Goal: Task Accomplishment & Management: Complete application form

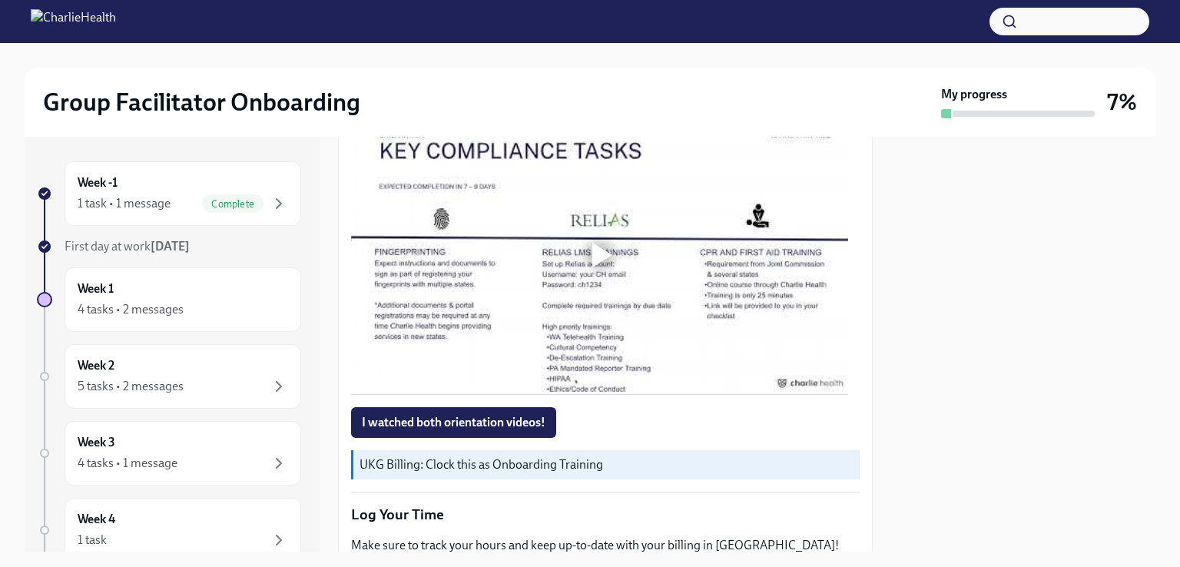
scroll to position [1123, 0]
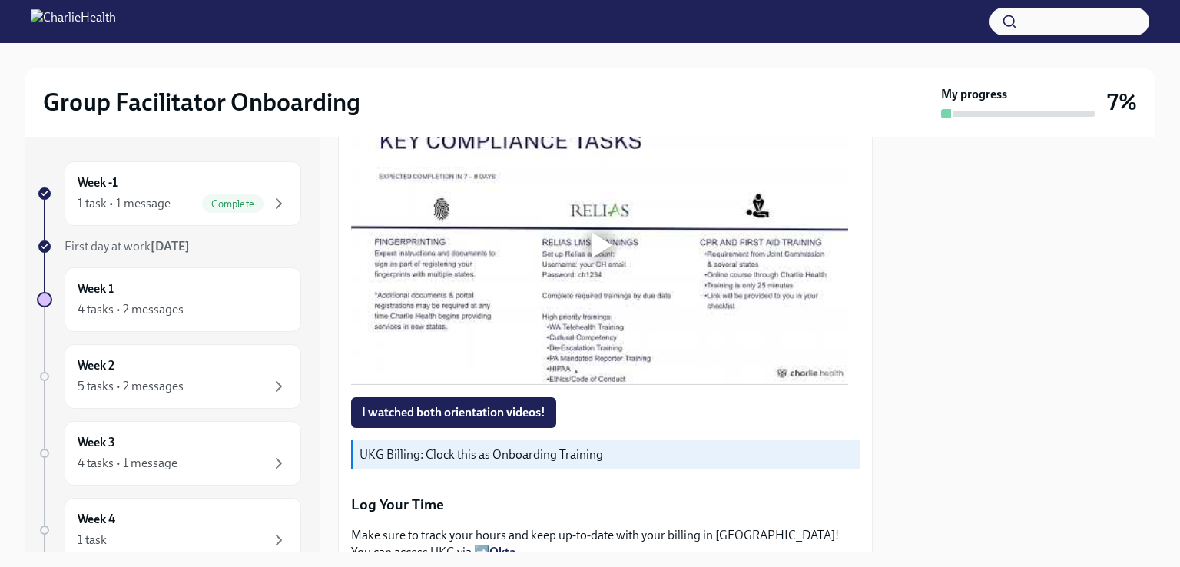
click at [472, 406] on span "I watched both orientation videos!" at bounding box center [454, 412] width 184 height 15
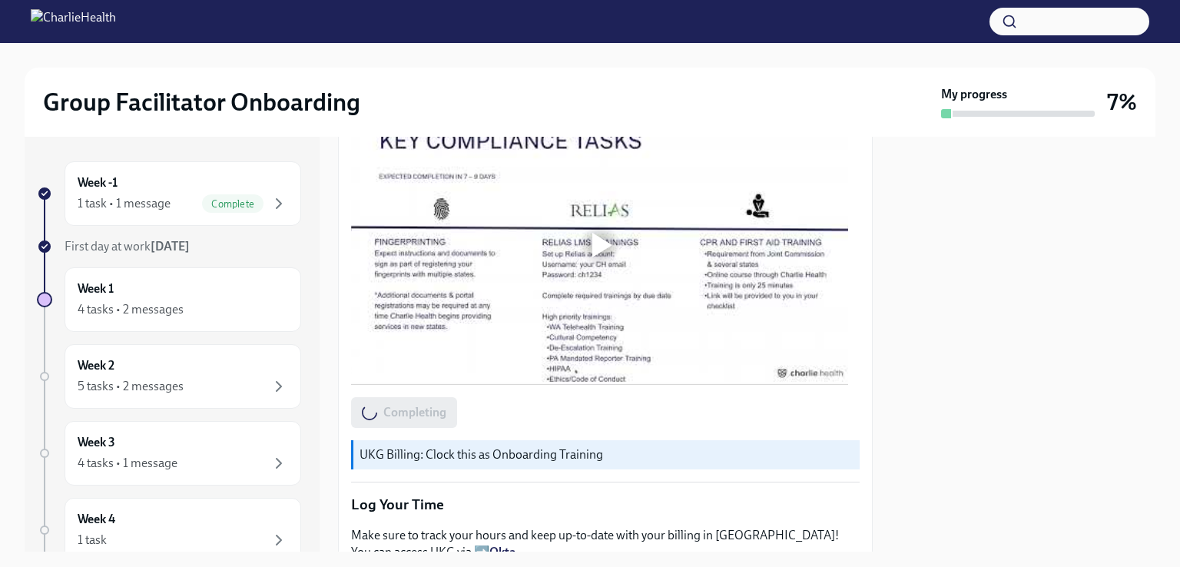
click at [602, 252] on div at bounding box center [600, 245] width 49 height 49
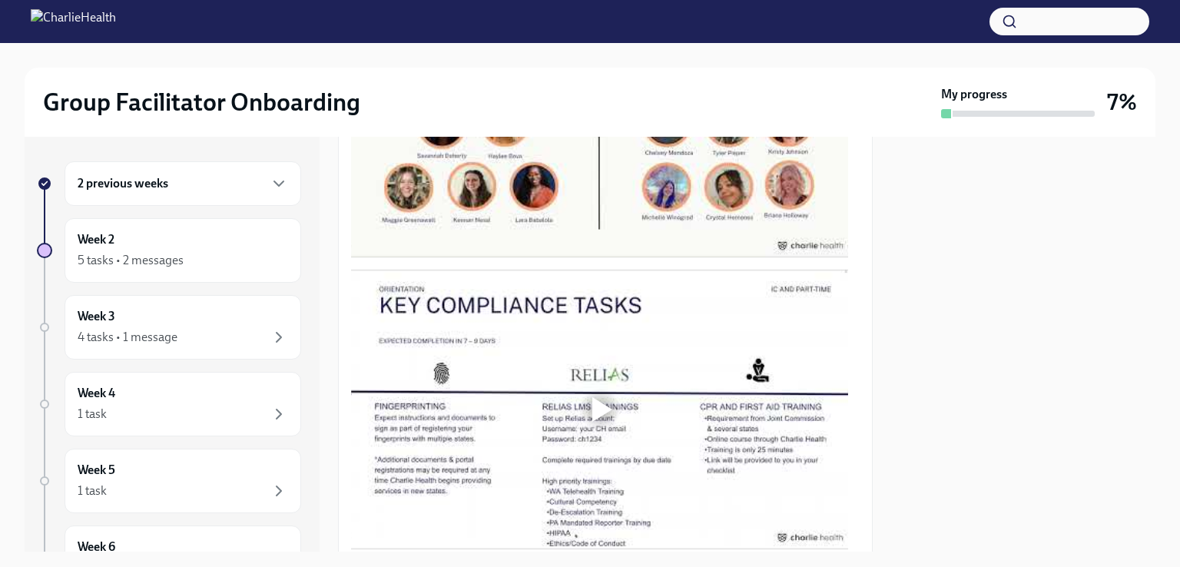
scroll to position [987, 0]
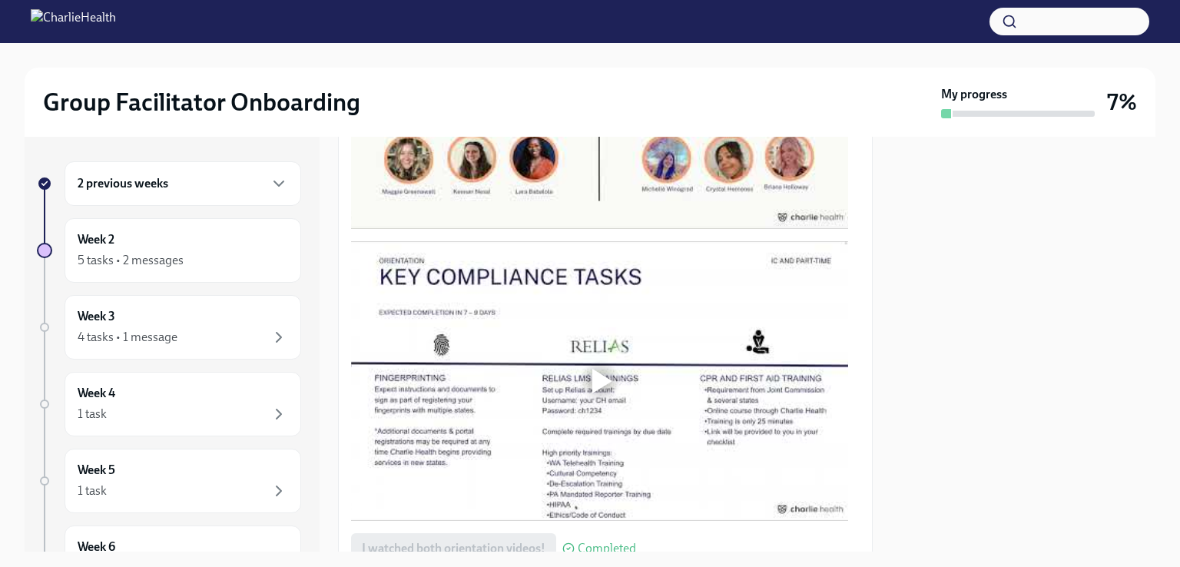
click at [596, 370] on div at bounding box center [602, 381] width 20 height 25
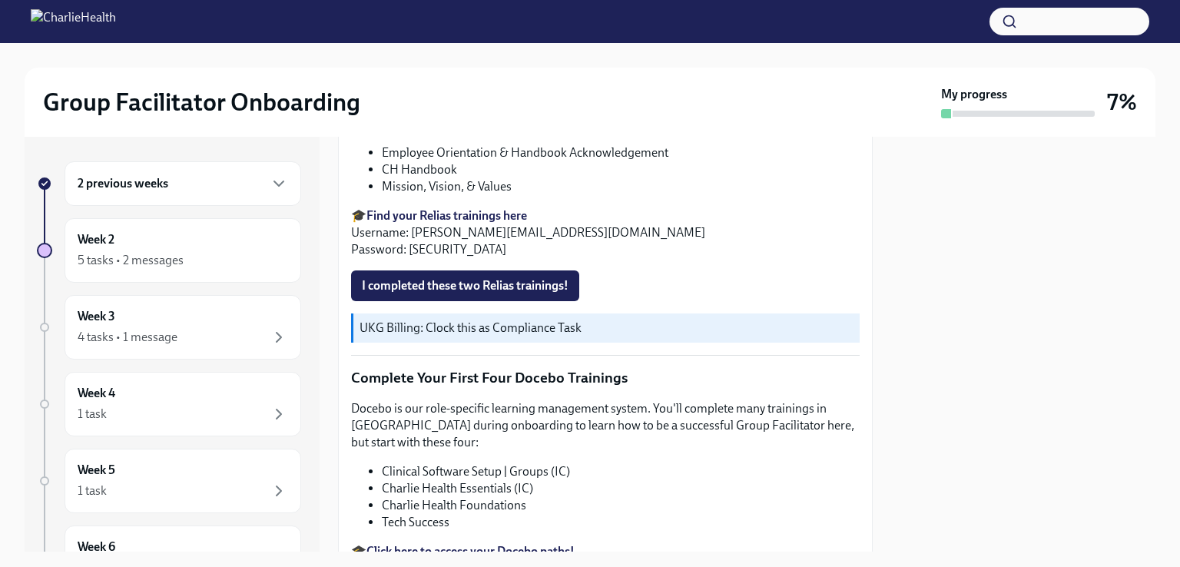
scroll to position [1838, 0]
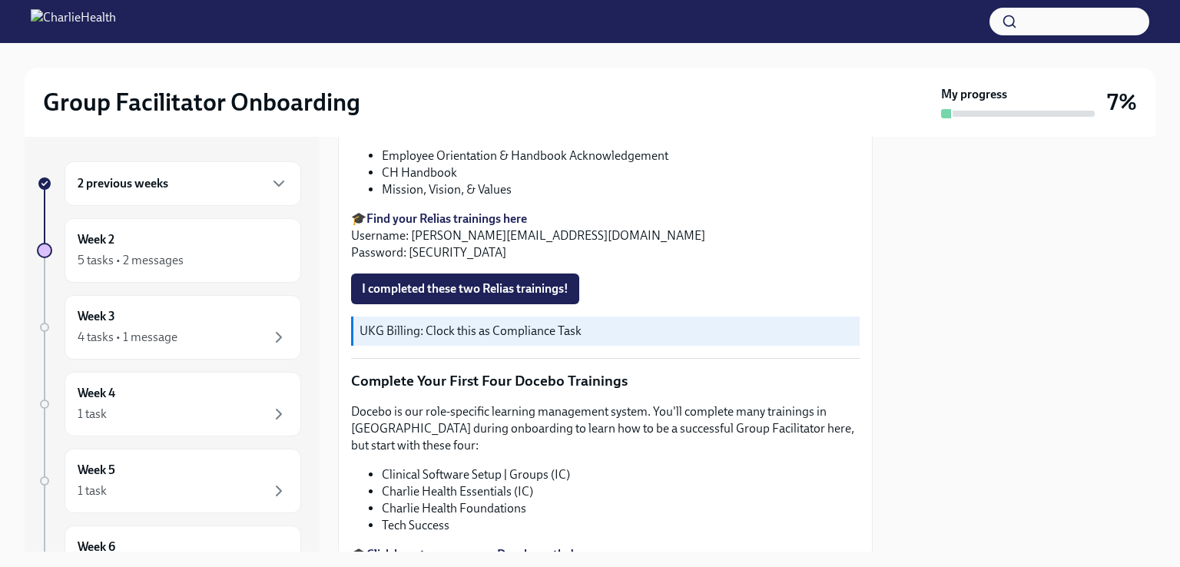
click at [472, 211] on strong "Find your Relias trainings here" at bounding box center [447, 218] width 161 height 15
drag, startPoint x: 410, startPoint y: 210, endPoint x: 628, endPoint y: 213, distance: 218.2
click at [628, 213] on p "🎓 Find your Relias trainings here Username: jasmine.greenhouse@charliehealth.co…" at bounding box center [605, 236] width 509 height 51
copy p "jasmine.greenhouse@charliehealth.com"
drag, startPoint x: 446, startPoint y: 229, endPoint x: 408, endPoint y: 231, distance: 37.7
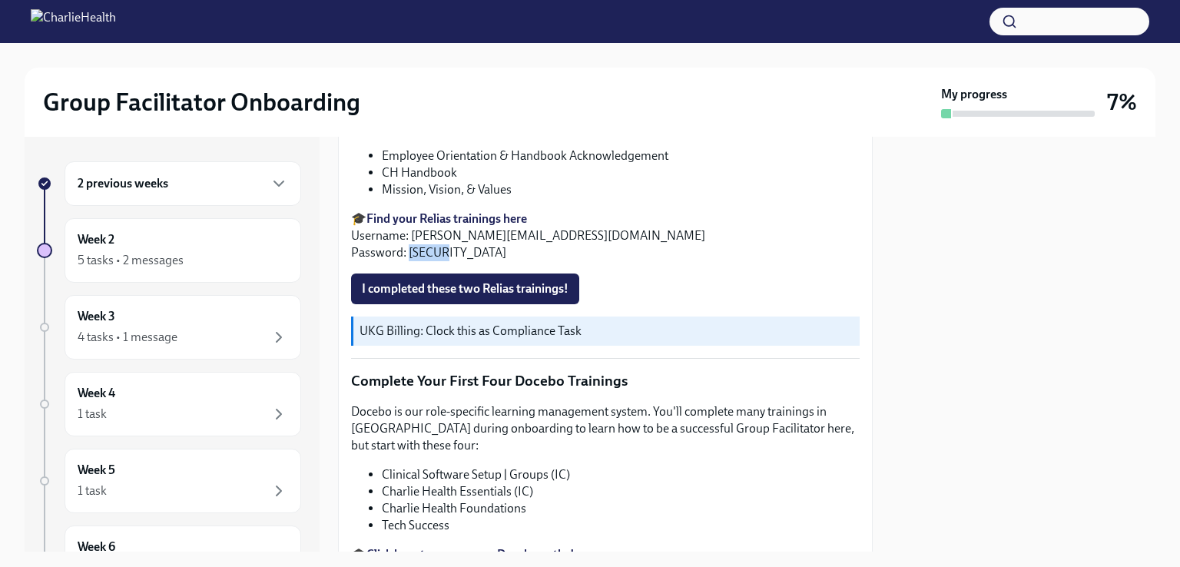
click at [408, 231] on p "🎓 Find your Relias trainings here Username: jasmine.greenhouse@charliehealth.co…" at bounding box center [605, 236] width 509 height 51
copy p "ch1234"
drag, startPoint x: 626, startPoint y: 212, endPoint x: 386, endPoint y: 214, distance: 240.5
click at [386, 214] on p "🎓 Find your Relias trainings here Username: jasmine.greenhouse@charliehealth.co…" at bounding box center [605, 236] width 509 height 51
click at [409, 211] on p "🎓 Find your Relias trainings here Username: jasmine.greenhouse@charliehealth.co…" at bounding box center [605, 236] width 509 height 51
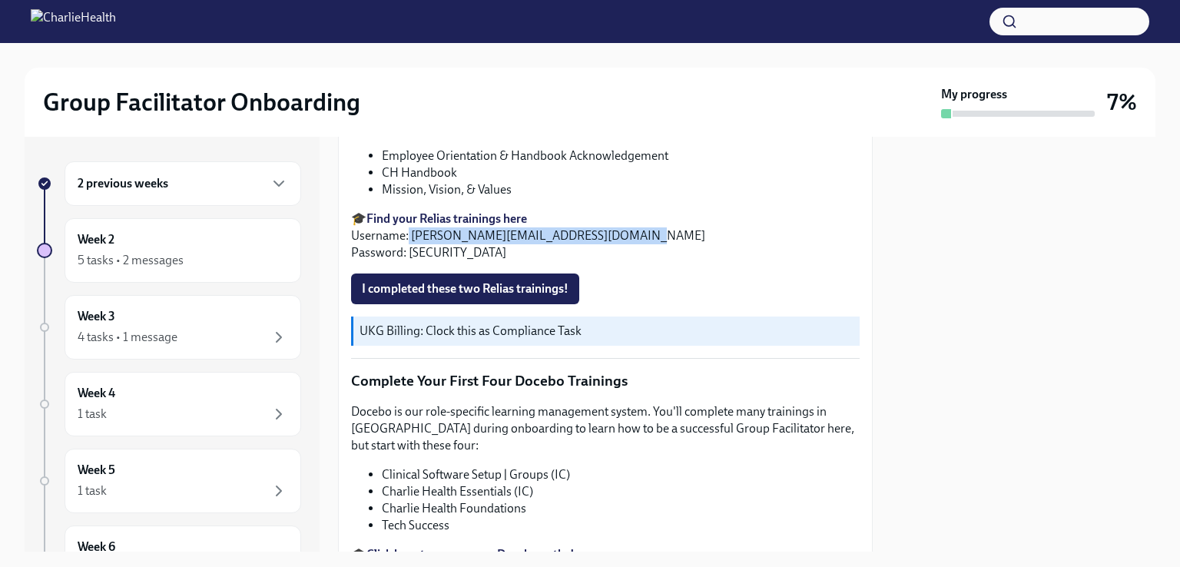
drag, startPoint x: 409, startPoint y: 211, endPoint x: 657, endPoint y: 209, distance: 248.2
click at [657, 211] on p "🎓 Find your Relias trainings here Username: jasmine.greenhouse@charliehealth.co…" at bounding box center [605, 236] width 509 height 51
copy p "jasmine.greenhouse@charliehealth.com"
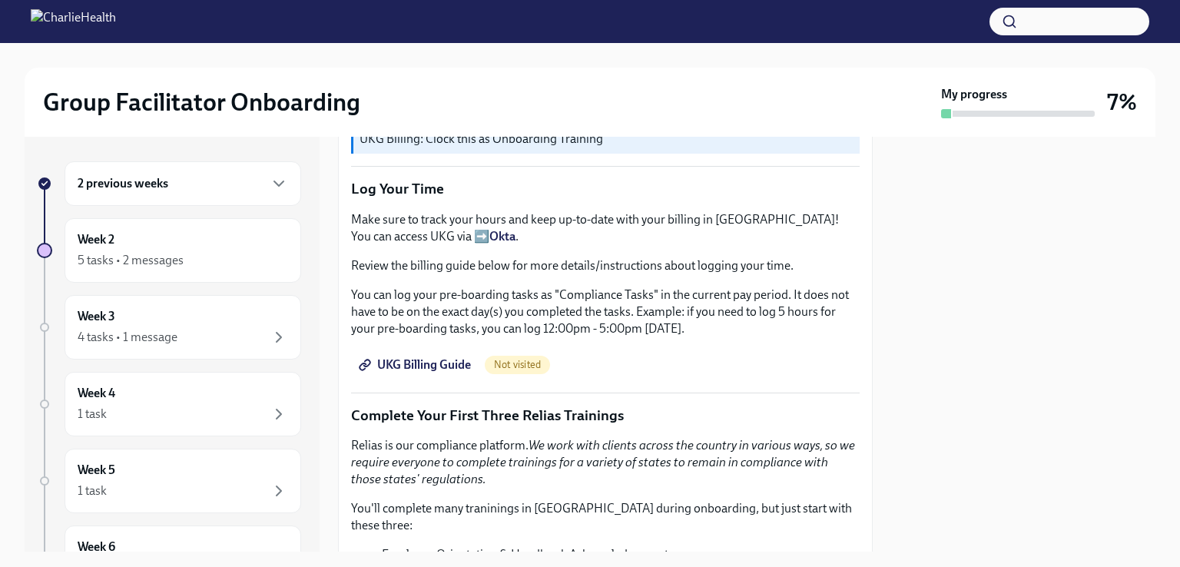
scroll to position [1442, 0]
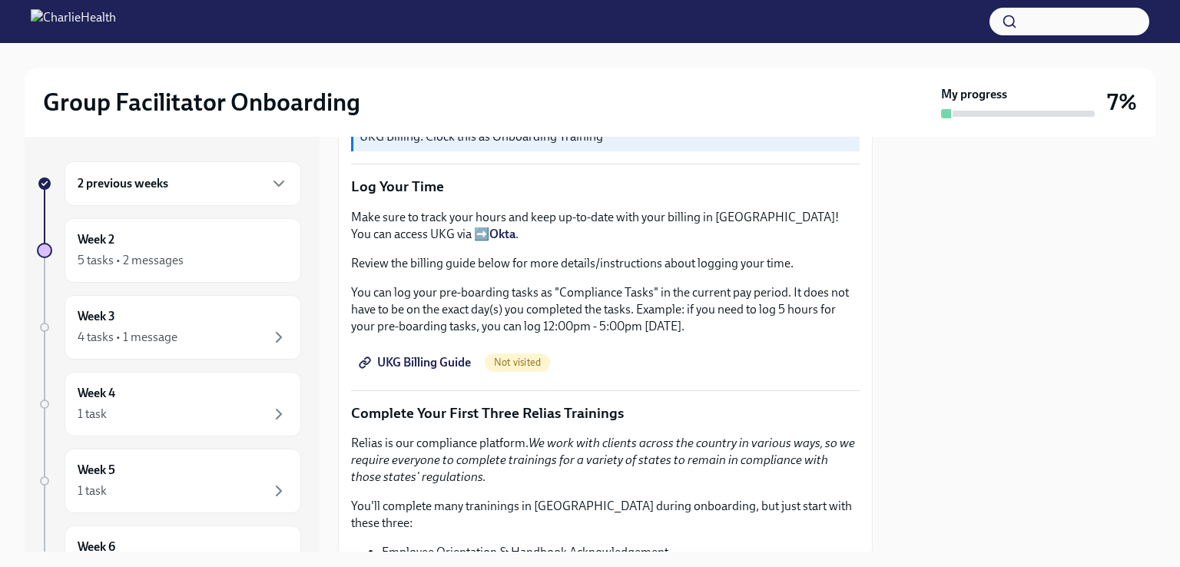
click at [453, 359] on span "UKG Billing Guide" at bounding box center [416, 362] width 109 height 15
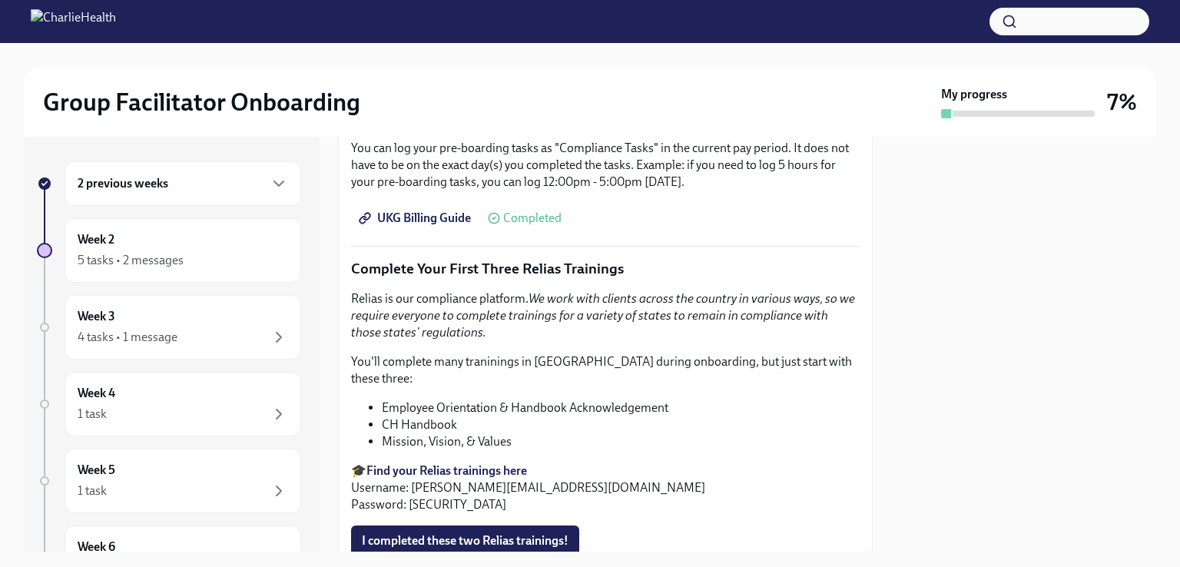
scroll to position [1662, 0]
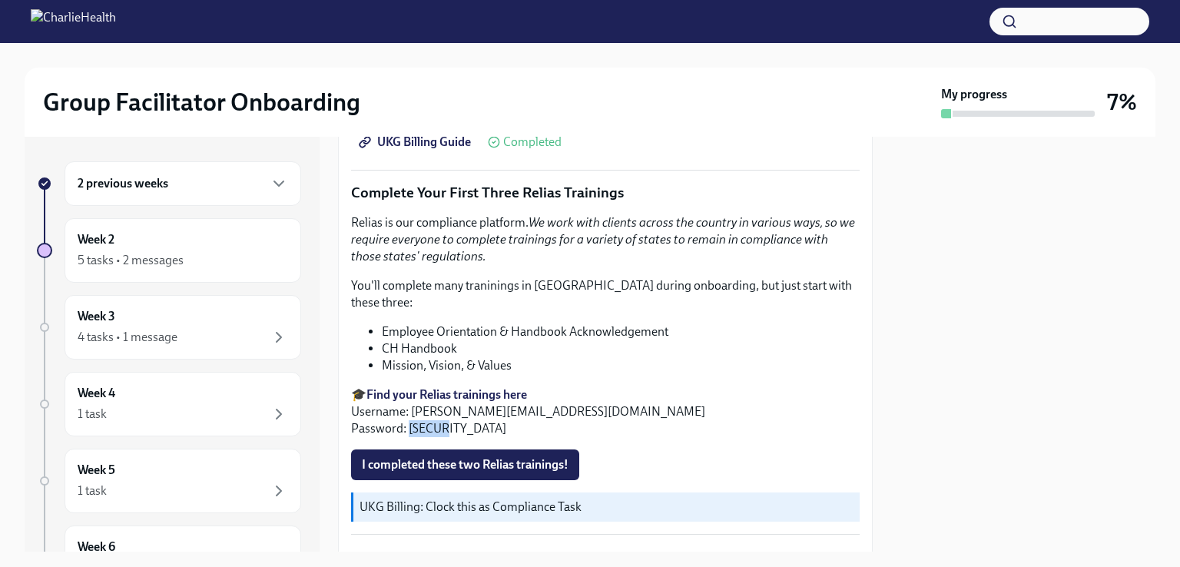
drag, startPoint x: 458, startPoint y: 410, endPoint x: 409, endPoint y: 410, distance: 49.2
click at [409, 410] on p "🎓 Find your Relias trainings here Username: jasmine.greenhouse@charliehealth.co…" at bounding box center [605, 412] width 509 height 51
copy p "ch1234"
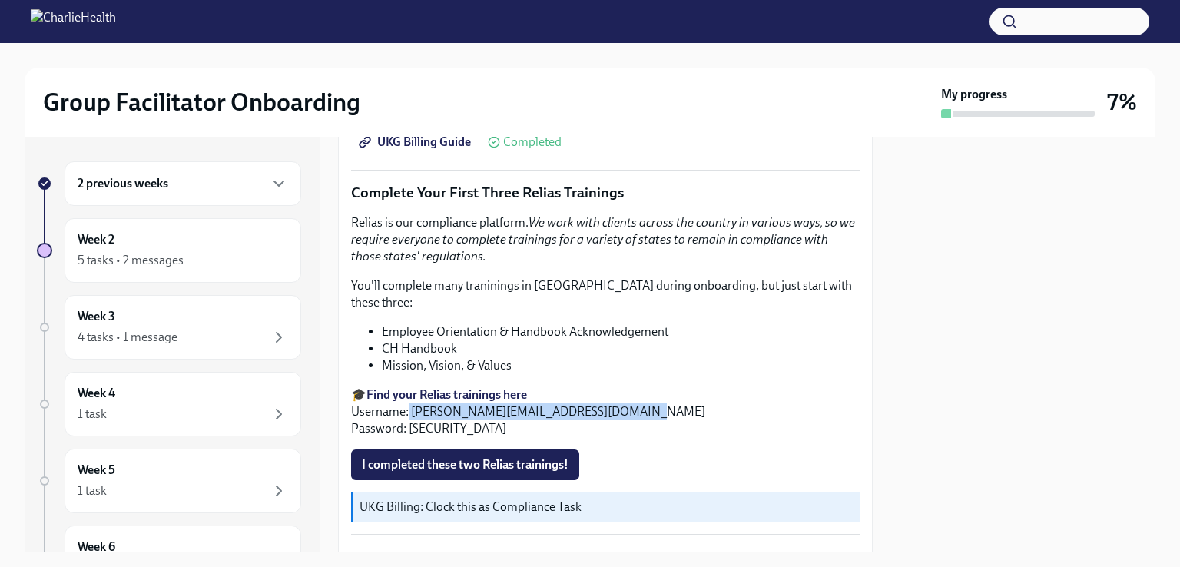
drag, startPoint x: 625, startPoint y: 387, endPoint x: 409, endPoint y: 383, distance: 216.7
click at [409, 387] on p "🎓 Find your Relias trainings here Username: jasmine.greenhouse@charliehealth.co…" at bounding box center [605, 412] width 509 height 51
copy p "jasmine.greenhouse@charliehealth.com"
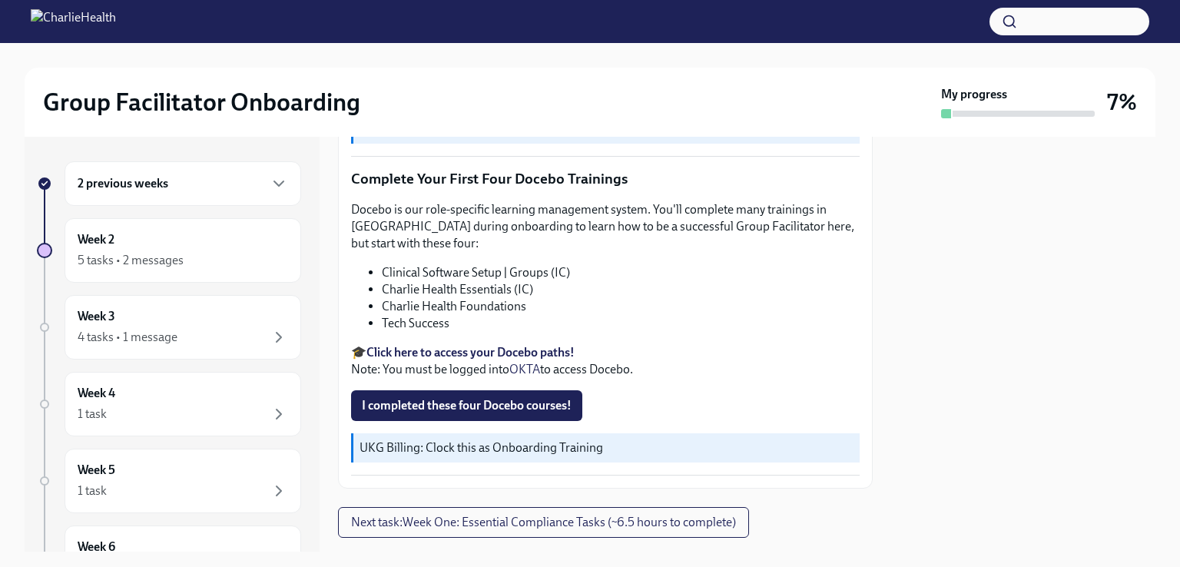
scroll to position [2050, 0]
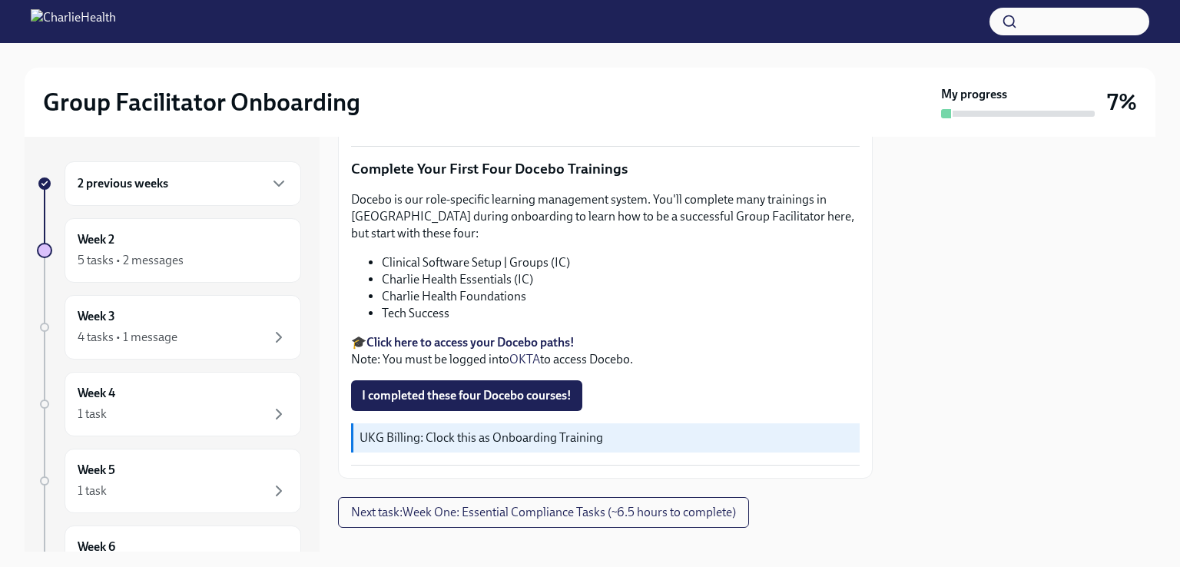
click at [273, 179] on icon "button" at bounding box center [279, 183] width 18 height 18
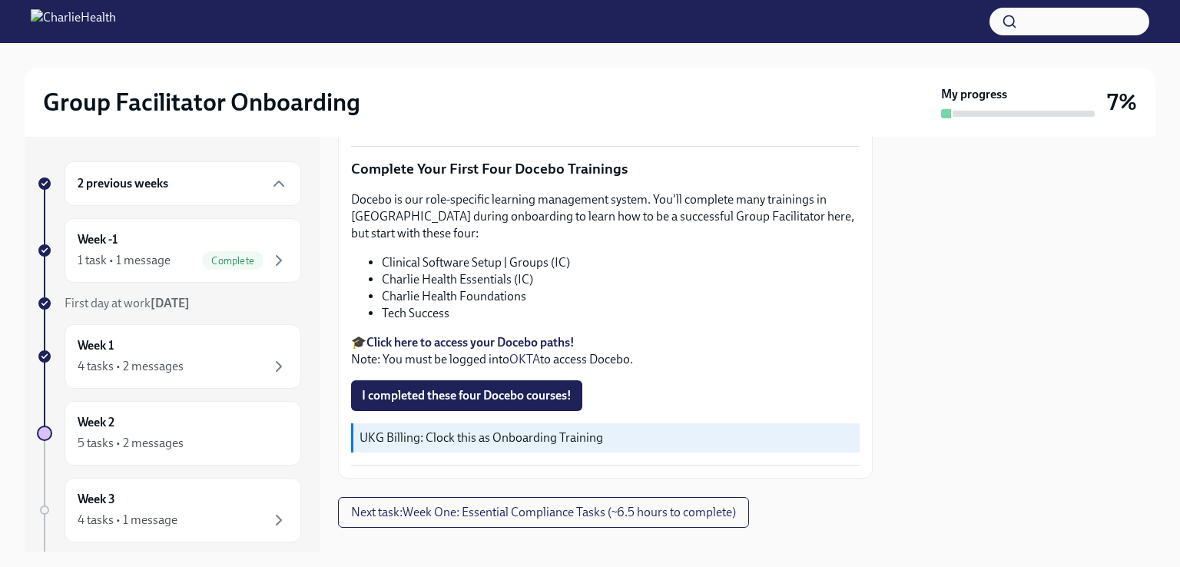
click at [248, 239] on div "Week -1 1 task • 1 message Complete" at bounding box center [183, 250] width 211 height 38
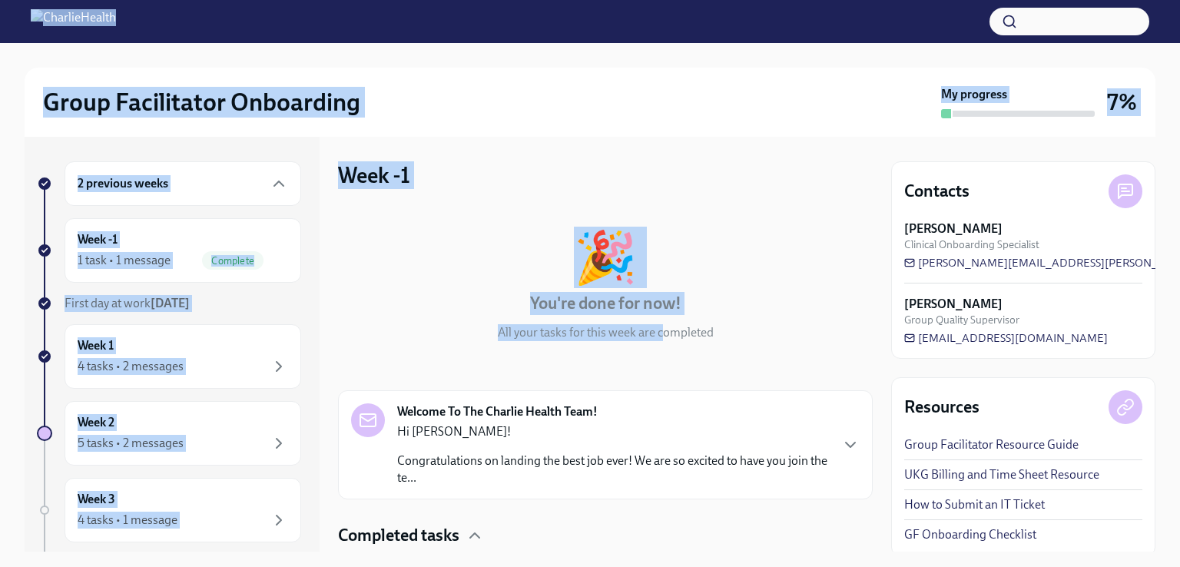
drag, startPoint x: 655, startPoint y: 357, endPoint x: 498, endPoint y: -67, distance: 451.5
click at [498, 0] on html "Group Facilitator Onboarding My progress 7% 2 previous weeks Week -1 1 task • 1…" at bounding box center [590, 283] width 1180 height 567
click at [416, 253] on div "🎉 You're done for now! All your tasks for this week are completed" at bounding box center [605, 286] width 535 height 109
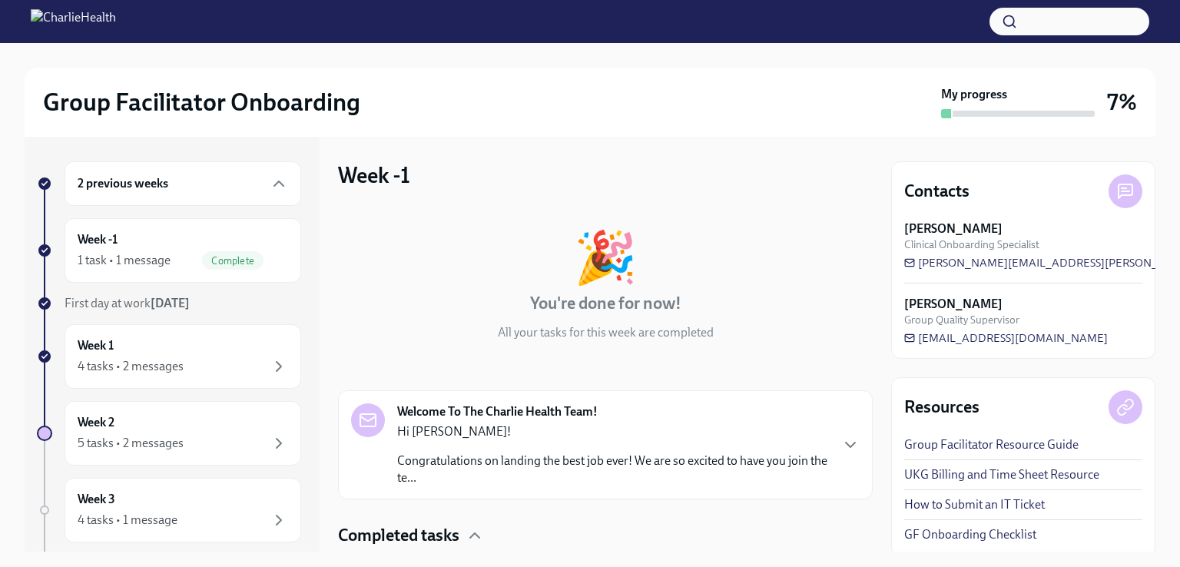
click at [270, 357] on icon "button" at bounding box center [279, 366] width 18 height 18
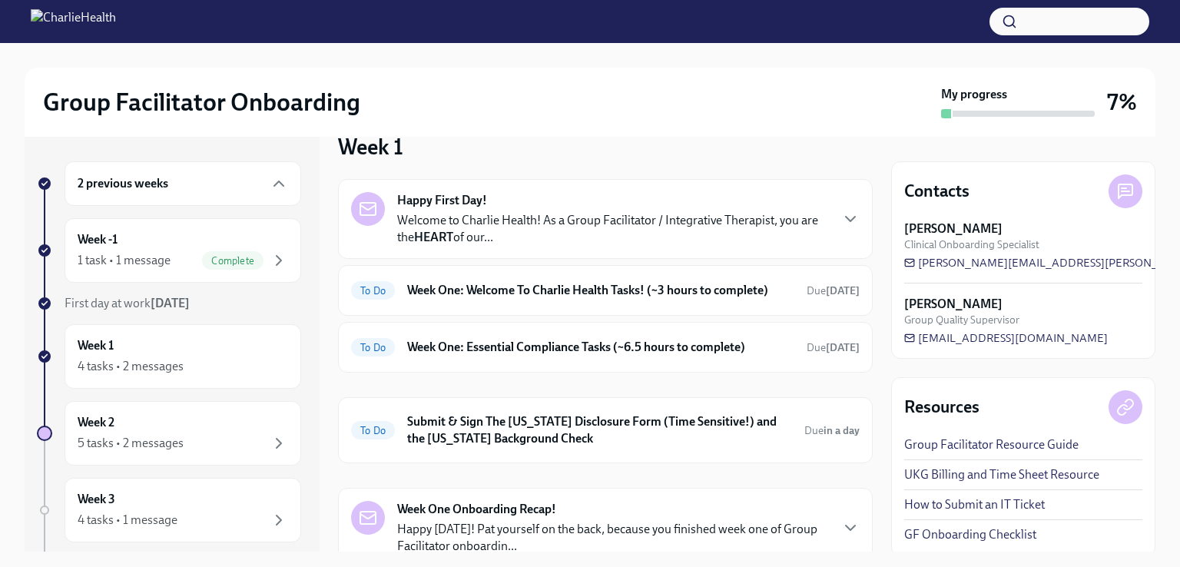
scroll to position [28, 0]
click at [559, 288] on h6 "Week One: Welcome To Charlie Health Tasks! (~3 hours to complete)" at bounding box center [600, 291] width 387 height 17
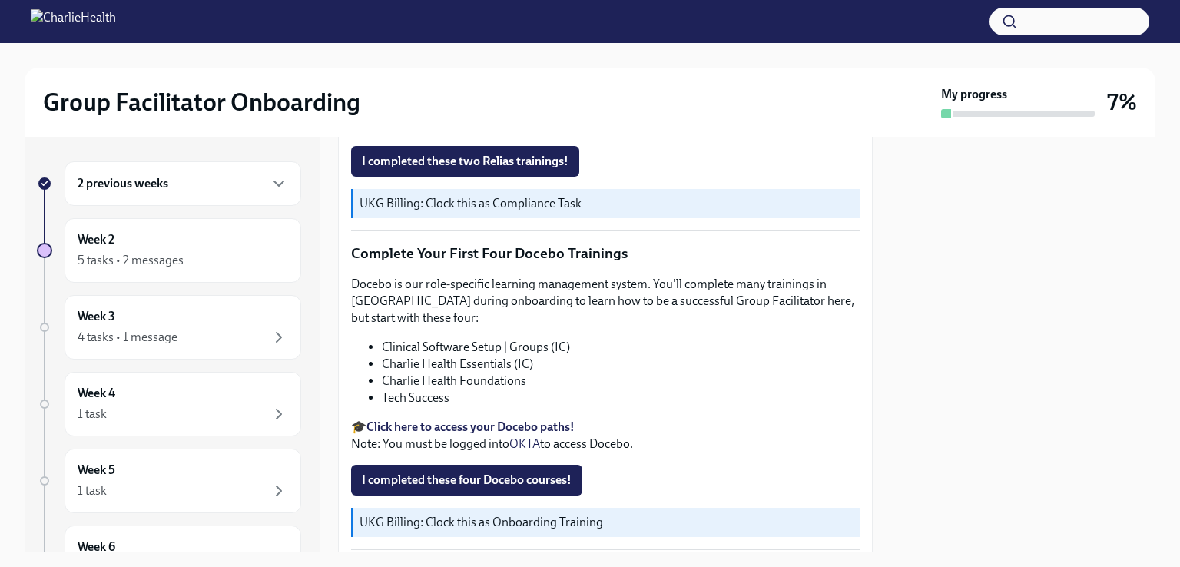
scroll to position [1987, 0]
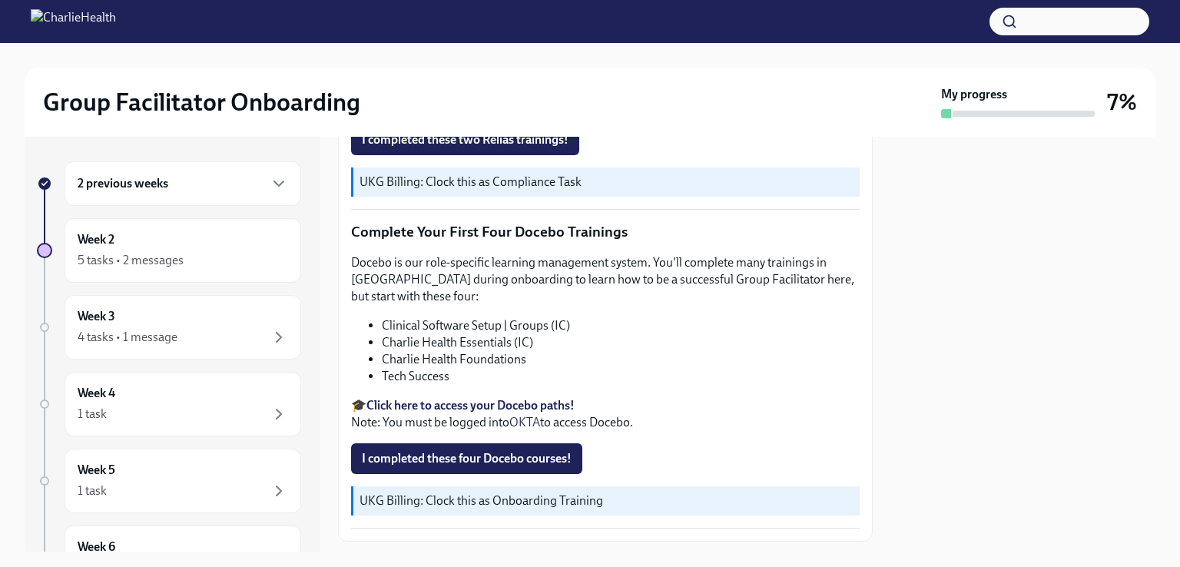
click at [534, 398] on strong "Click here to access your Docebo paths!" at bounding box center [471, 405] width 208 height 15
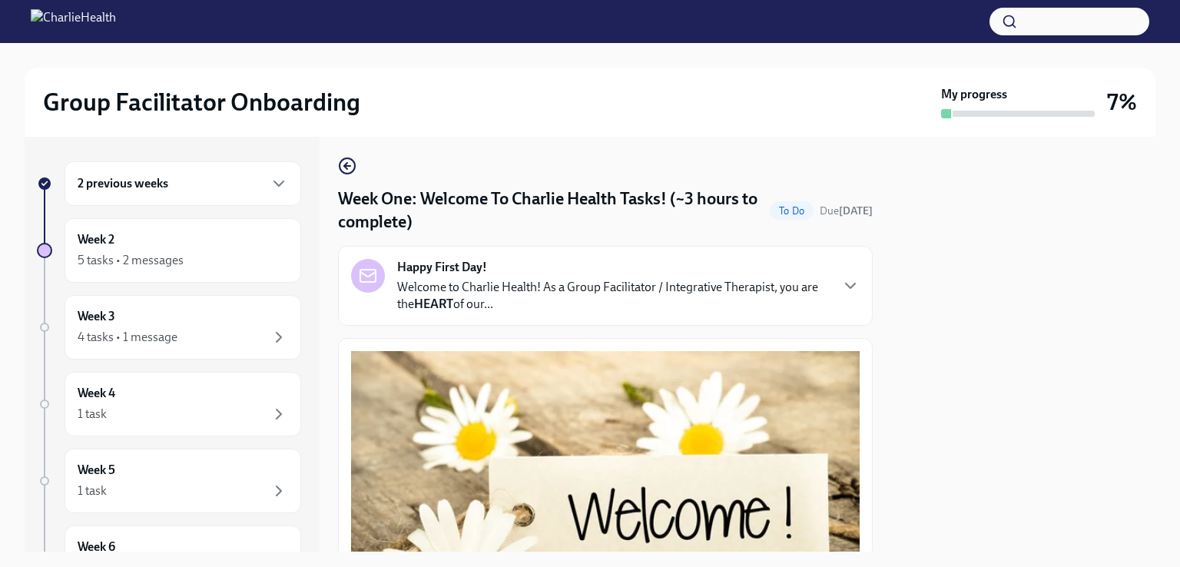
scroll to position [0, 0]
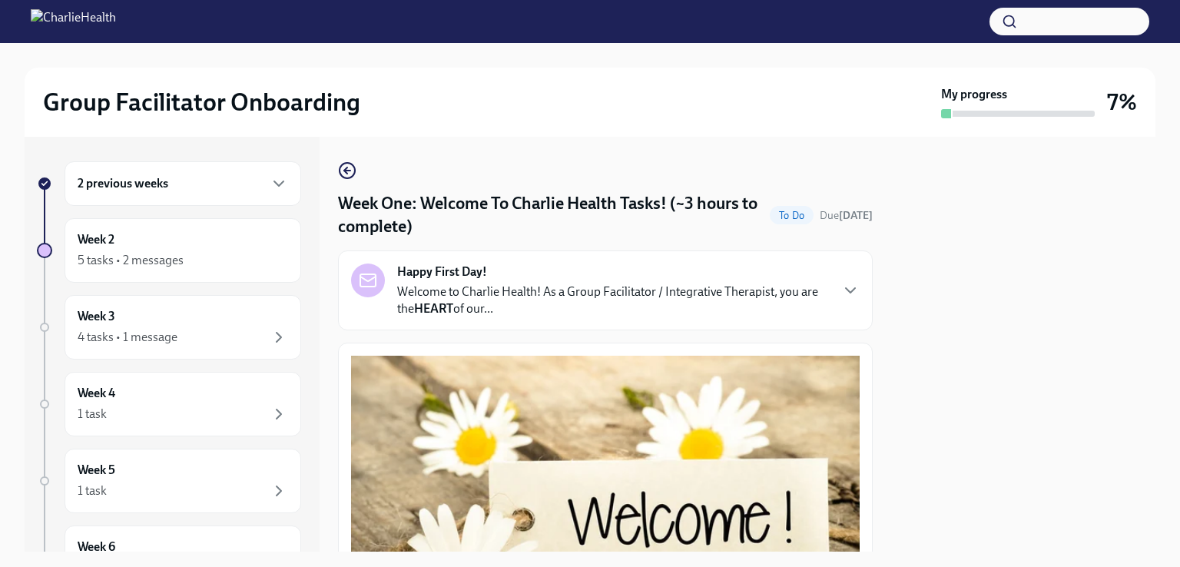
click at [354, 170] on circle "button" at bounding box center [347, 170] width 15 height 15
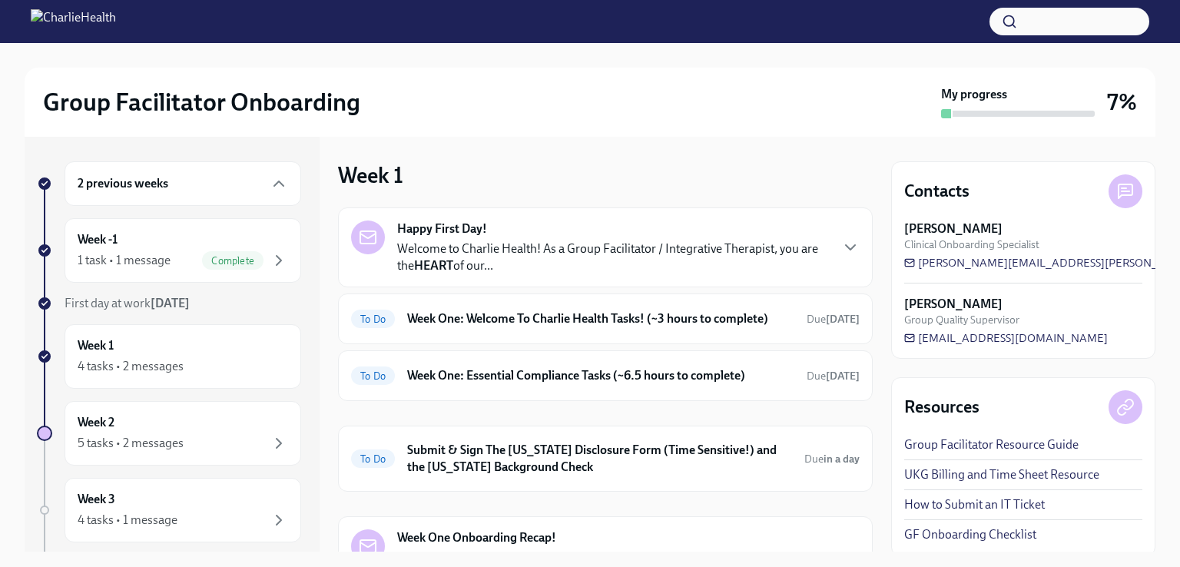
click at [183, 198] on div "2 previous weeks" at bounding box center [183, 183] width 237 height 45
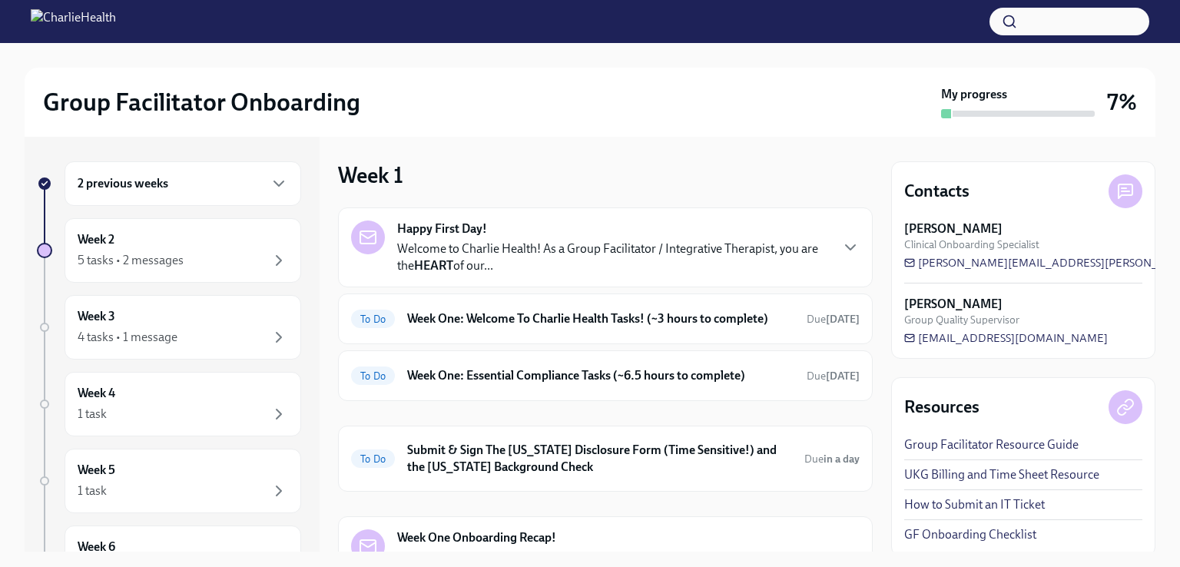
click at [272, 187] on icon "button" at bounding box center [279, 183] width 18 height 18
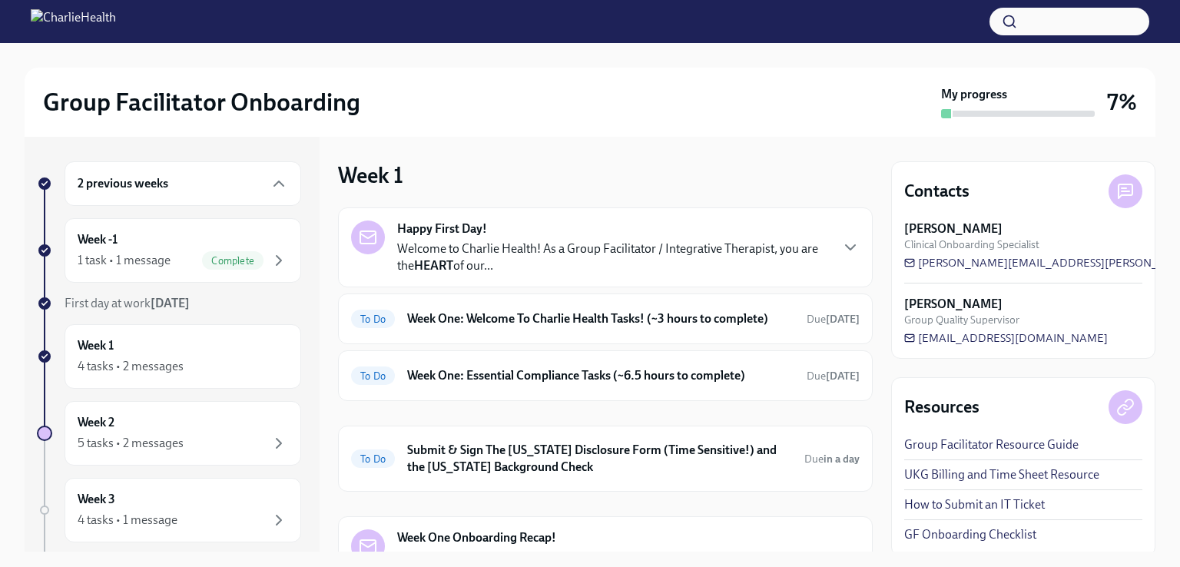
click at [232, 251] on div "Complete" at bounding box center [232, 260] width 61 height 18
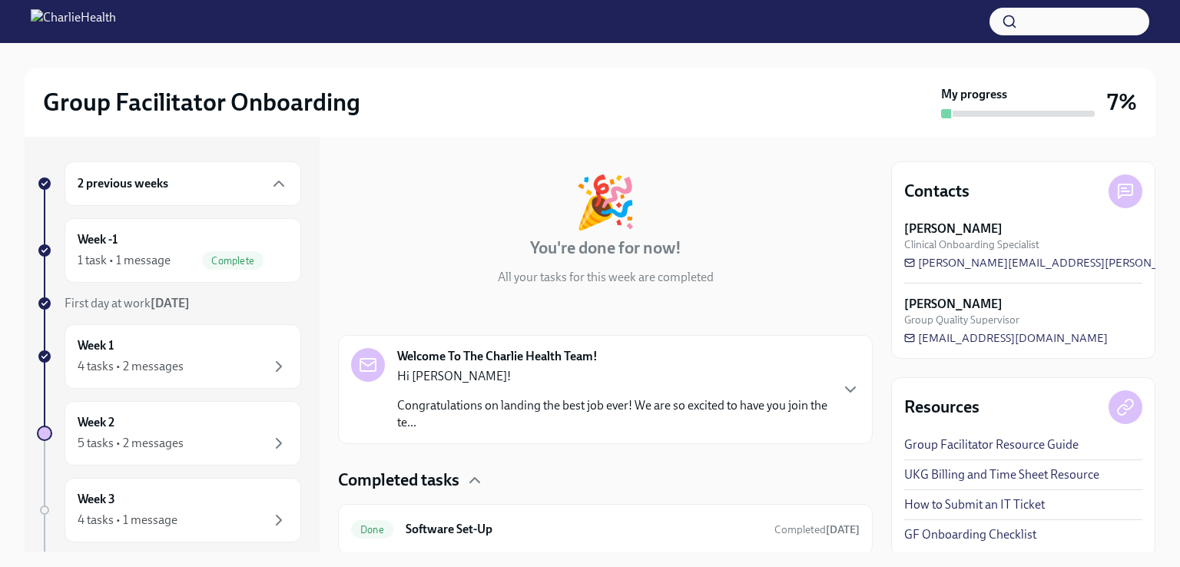
scroll to position [107, 0]
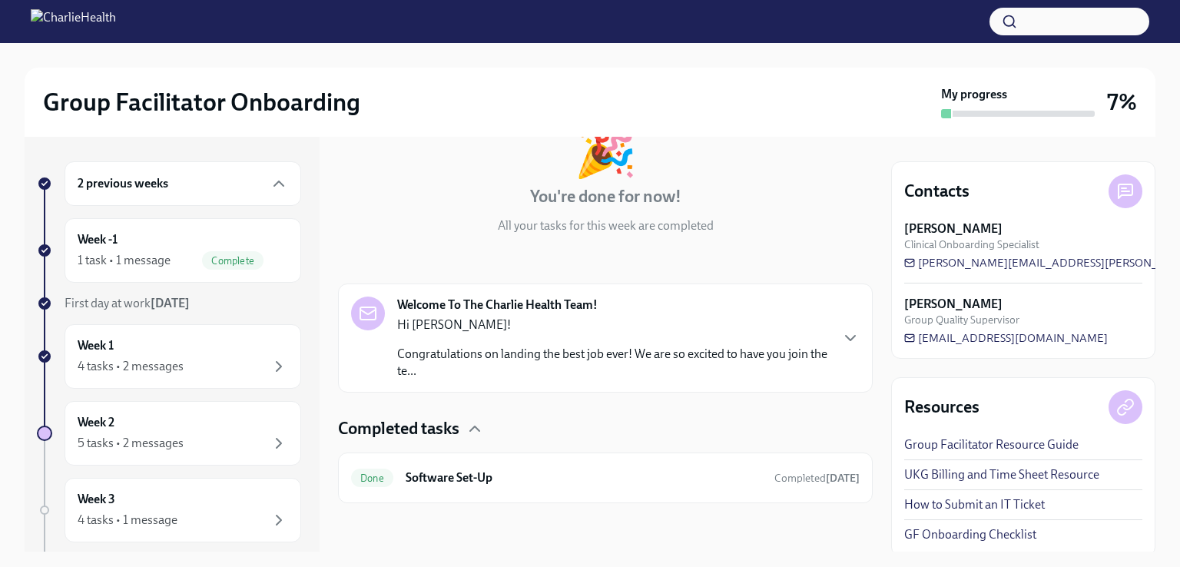
click at [559, 360] on p "Congratulations on landing the best job ever! We are so excited to have you joi…" at bounding box center [613, 363] width 432 height 34
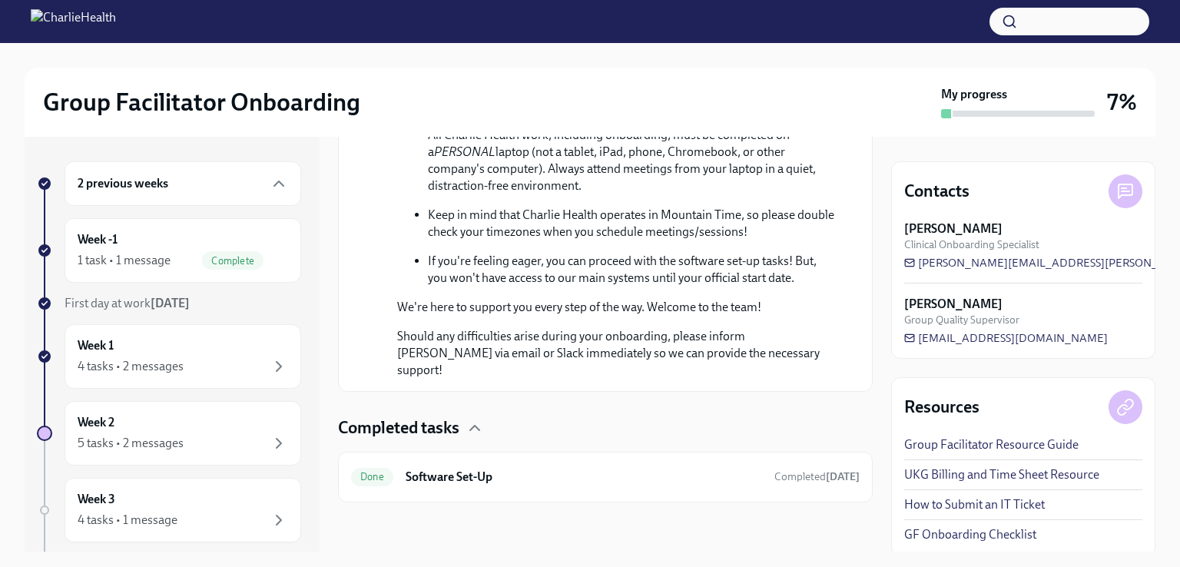
scroll to position [883, 0]
click at [499, 477] on h6 "Software Set-Up" at bounding box center [584, 477] width 357 height 17
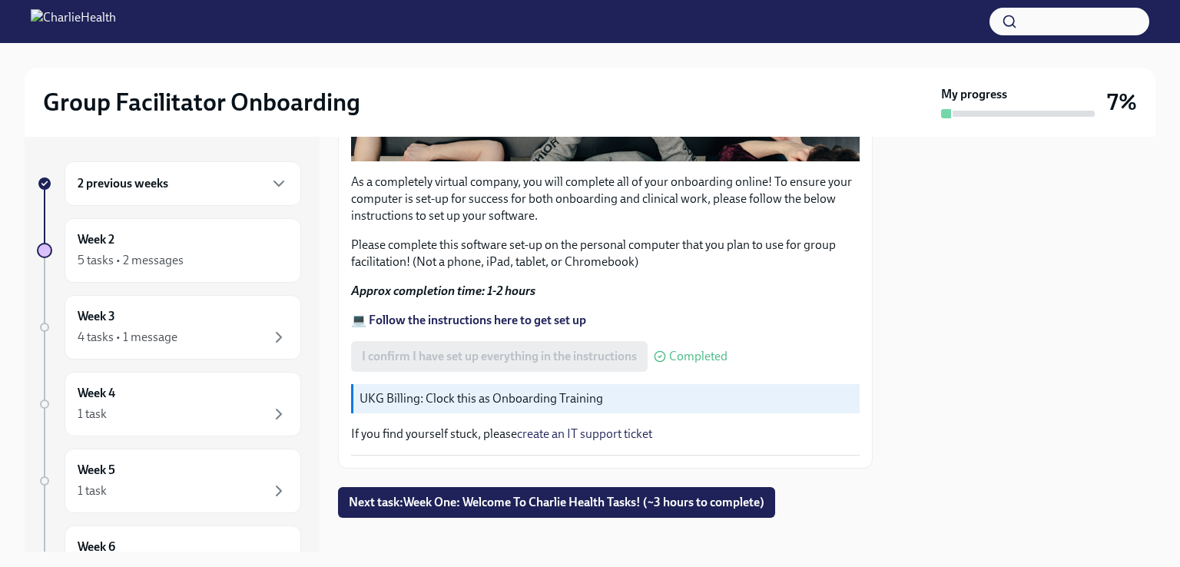
scroll to position [509, 0]
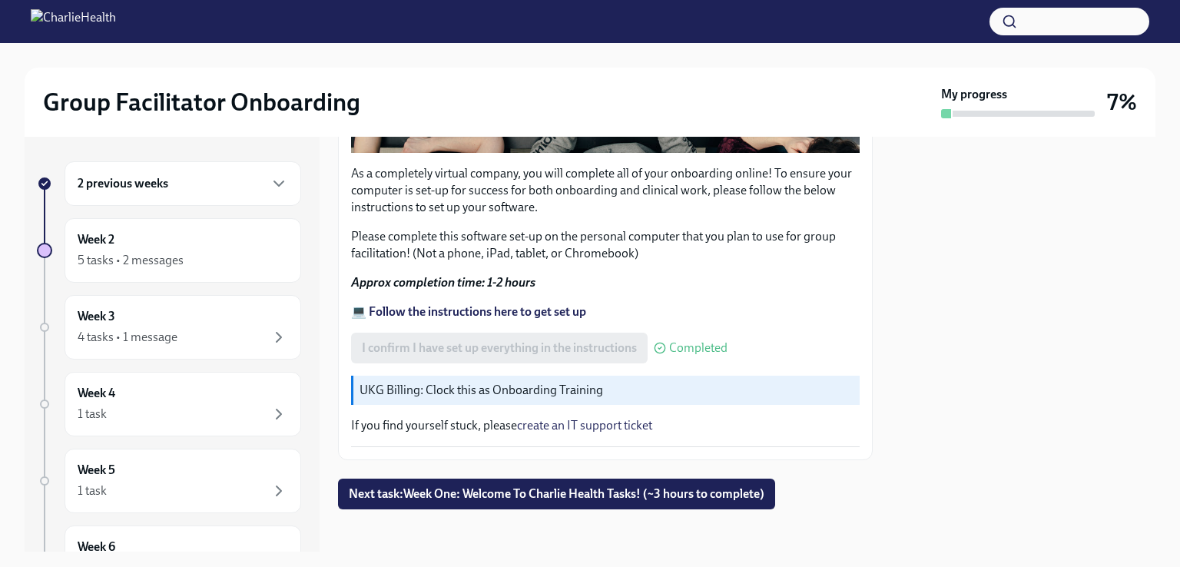
click at [270, 174] on icon "button" at bounding box center [279, 183] width 18 height 18
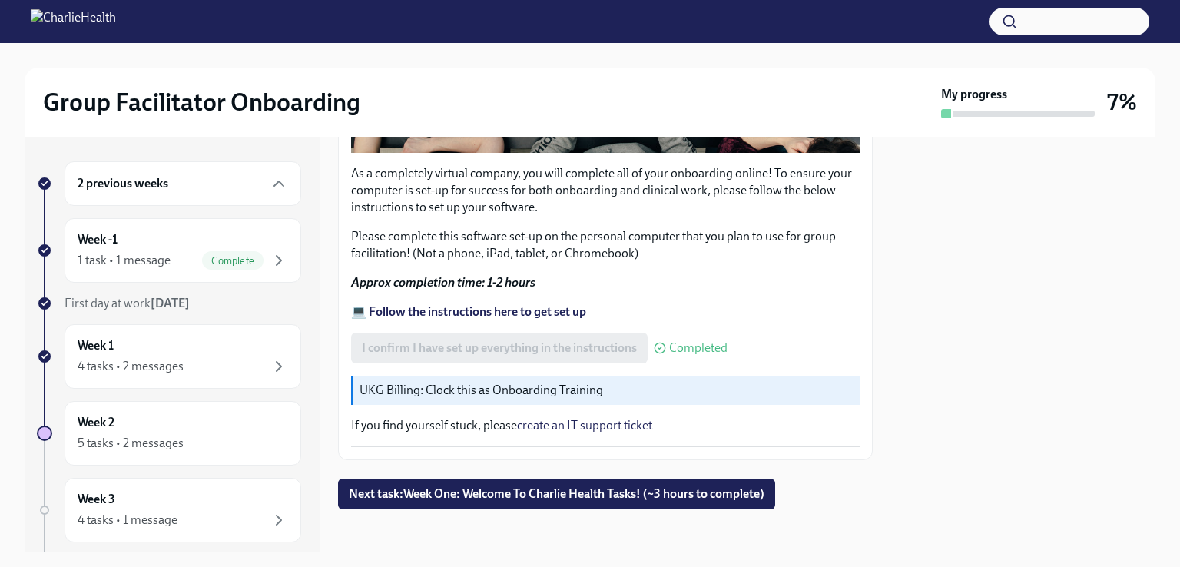
click at [270, 260] on icon "button" at bounding box center [279, 260] width 18 height 18
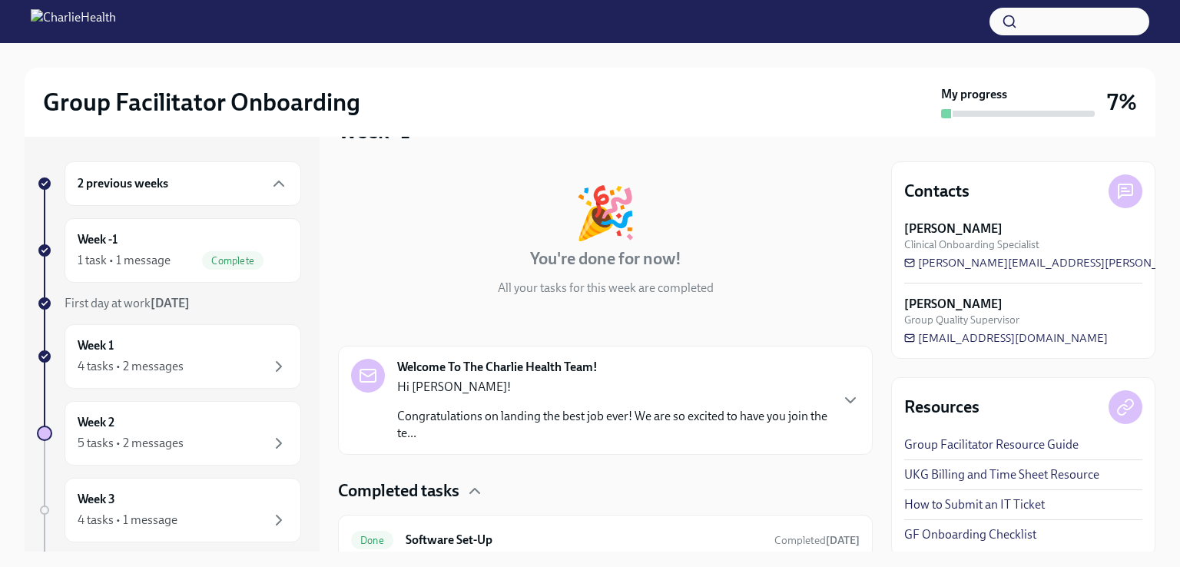
scroll to position [107, 0]
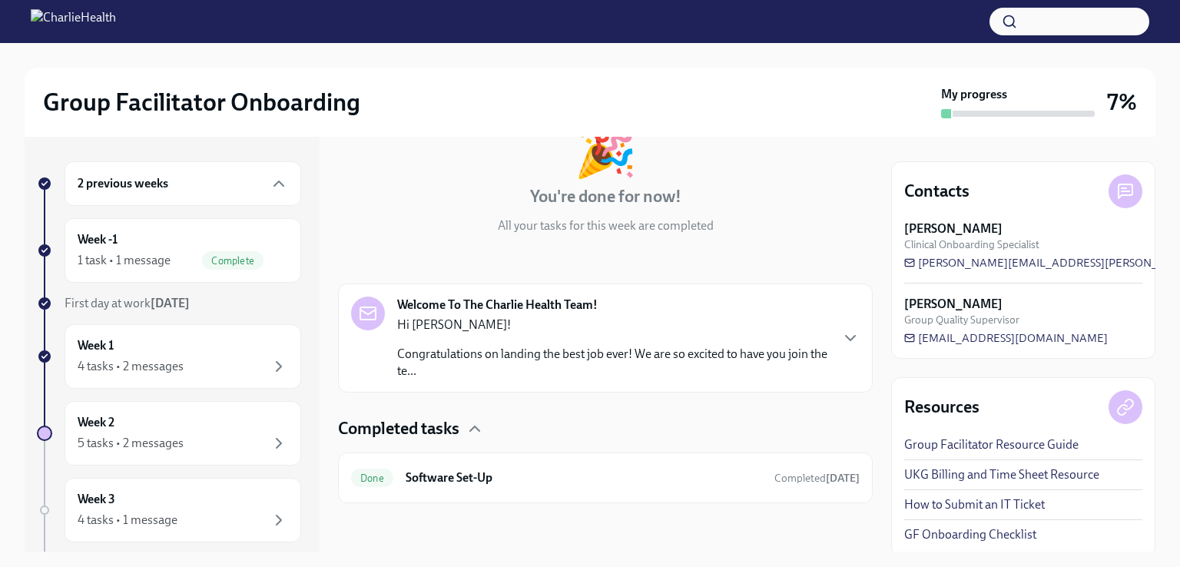
click at [166, 368] on div "4 tasks • 2 messages" at bounding box center [131, 366] width 106 height 17
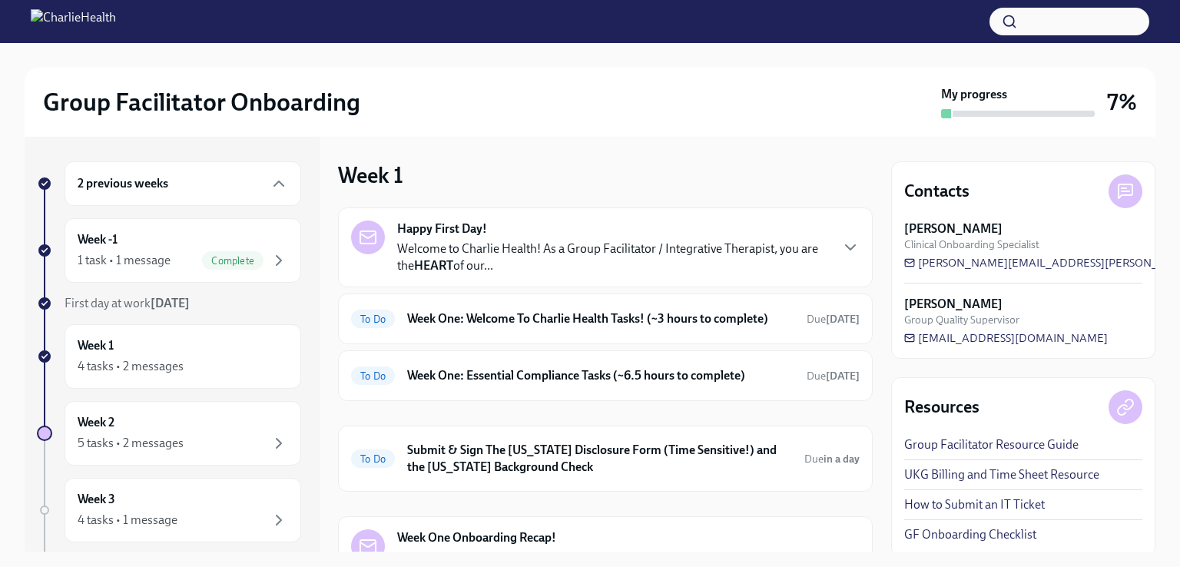
click at [629, 324] on h6 "Week One: Welcome To Charlie Health Tasks! (~3 hours to complete)" at bounding box center [600, 318] width 387 height 17
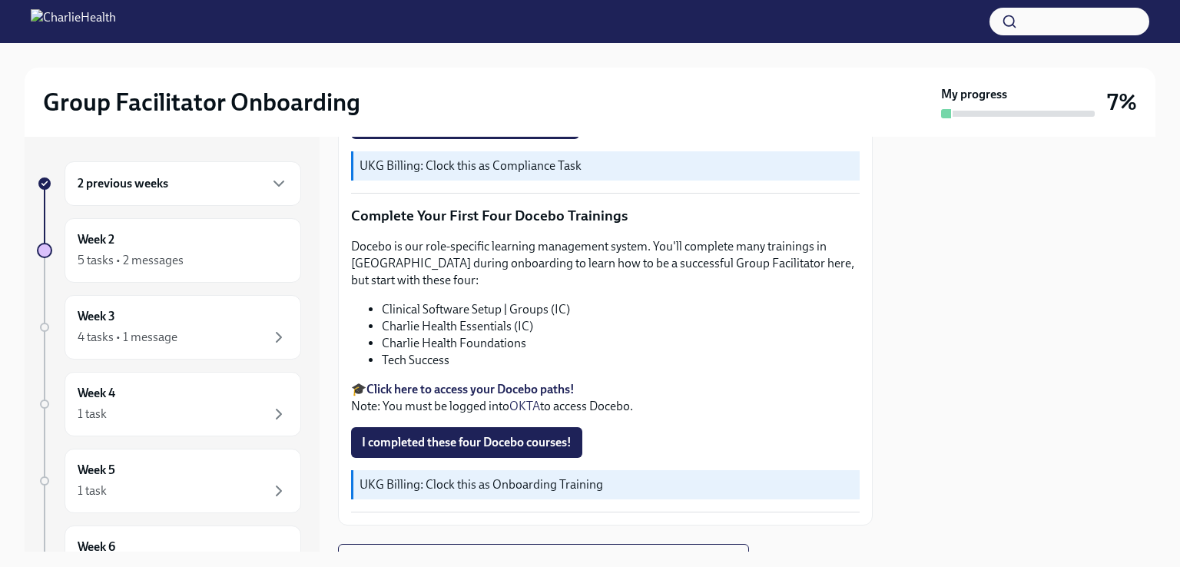
scroll to position [2050, 0]
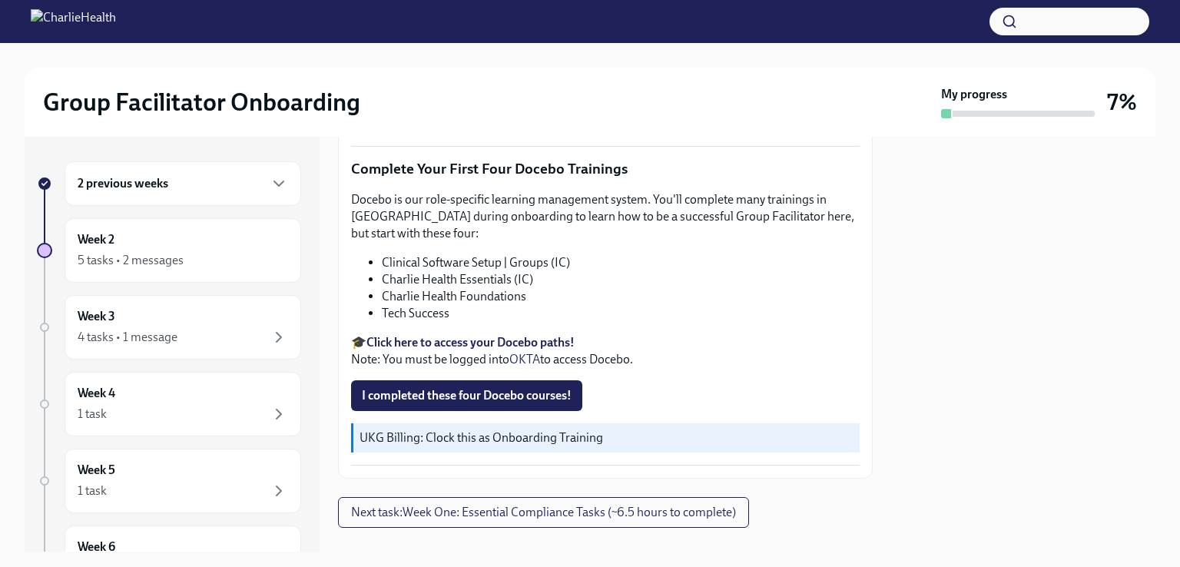
click at [436, 388] on span "I completed these four Docebo courses!" at bounding box center [467, 395] width 210 height 15
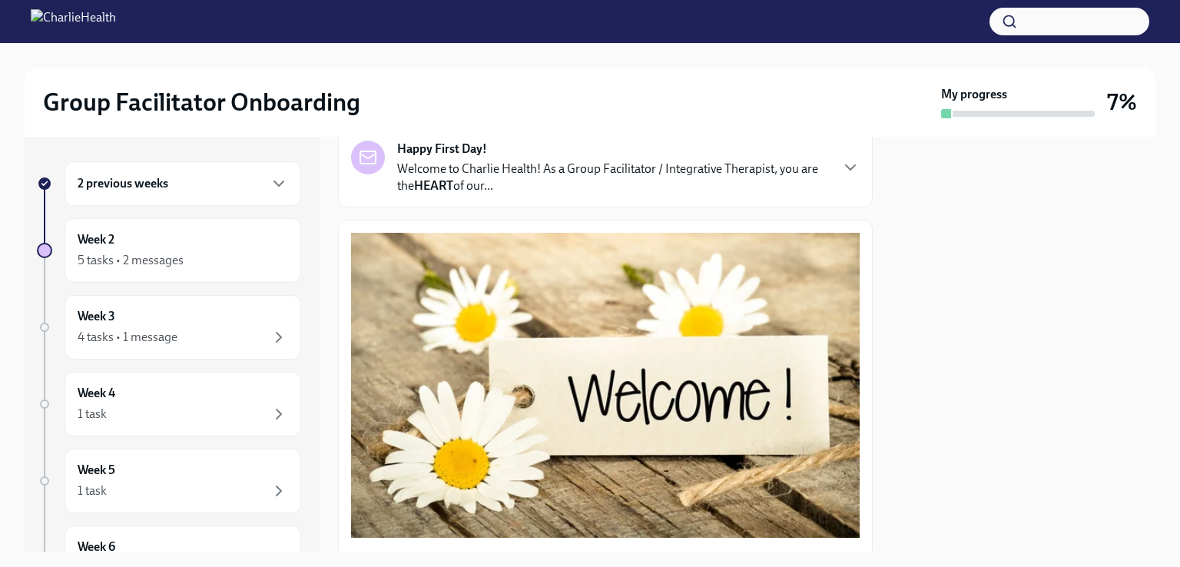
scroll to position [0, 0]
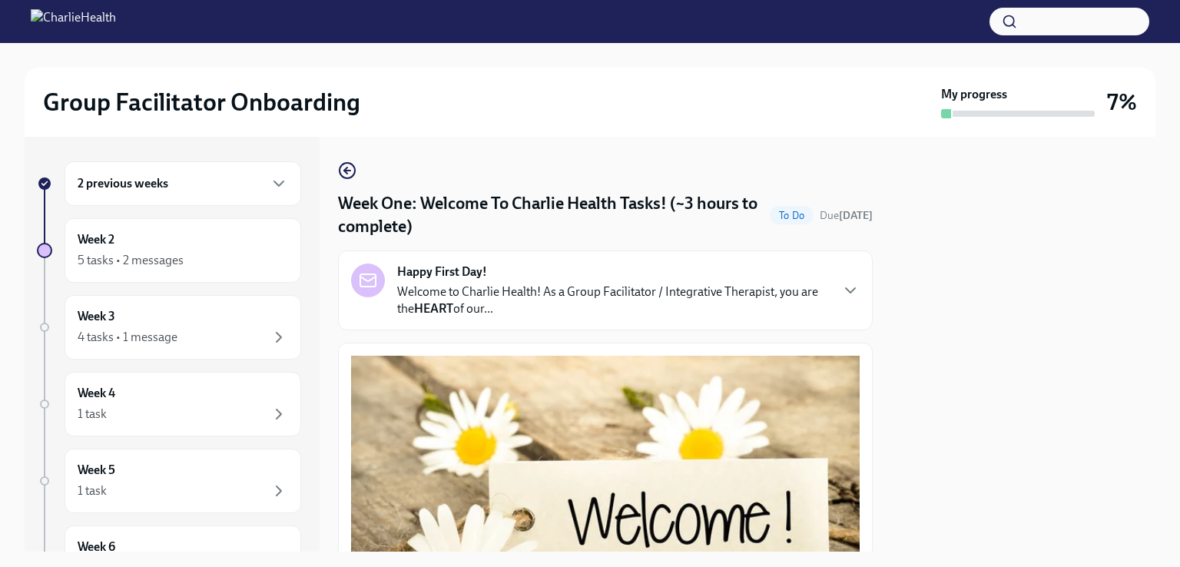
click at [841, 289] on icon "button" at bounding box center [850, 290] width 18 height 18
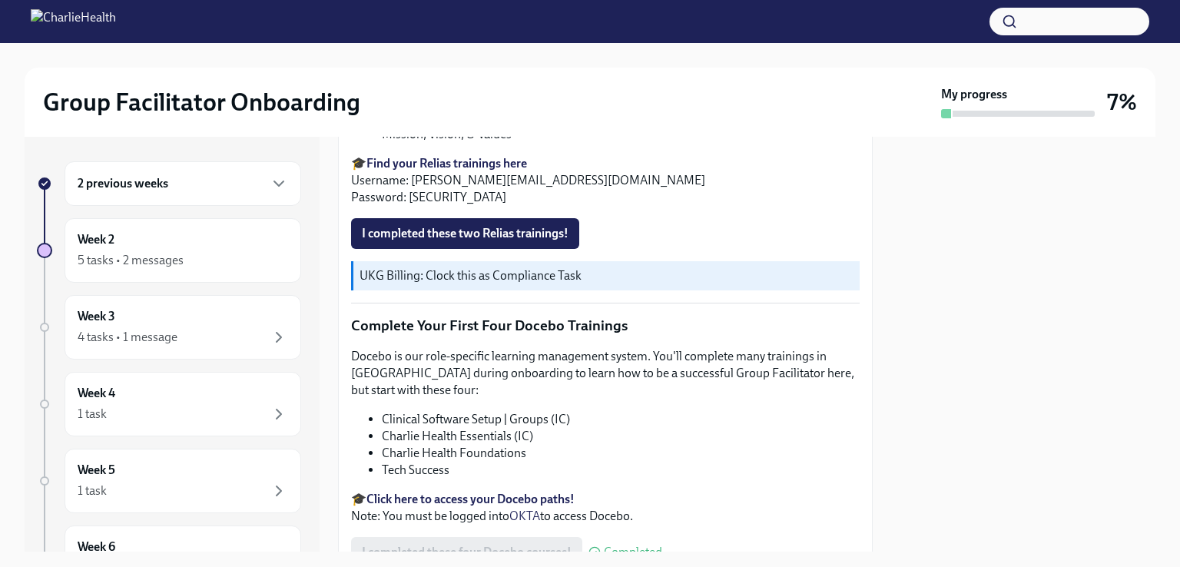
scroll to position [2402, 0]
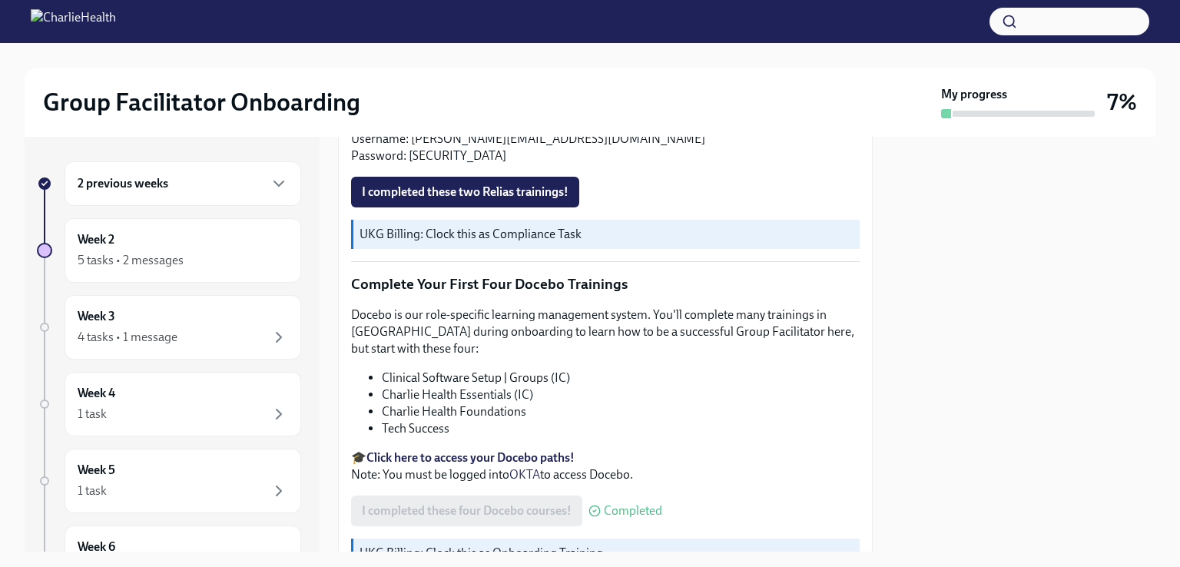
click at [408, 129] on strong "Find your Relias trainings here" at bounding box center [447, 121] width 161 height 15
click at [430, 200] on span "I completed these two Relias trainings!" at bounding box center [465, 191] width 207 height 15
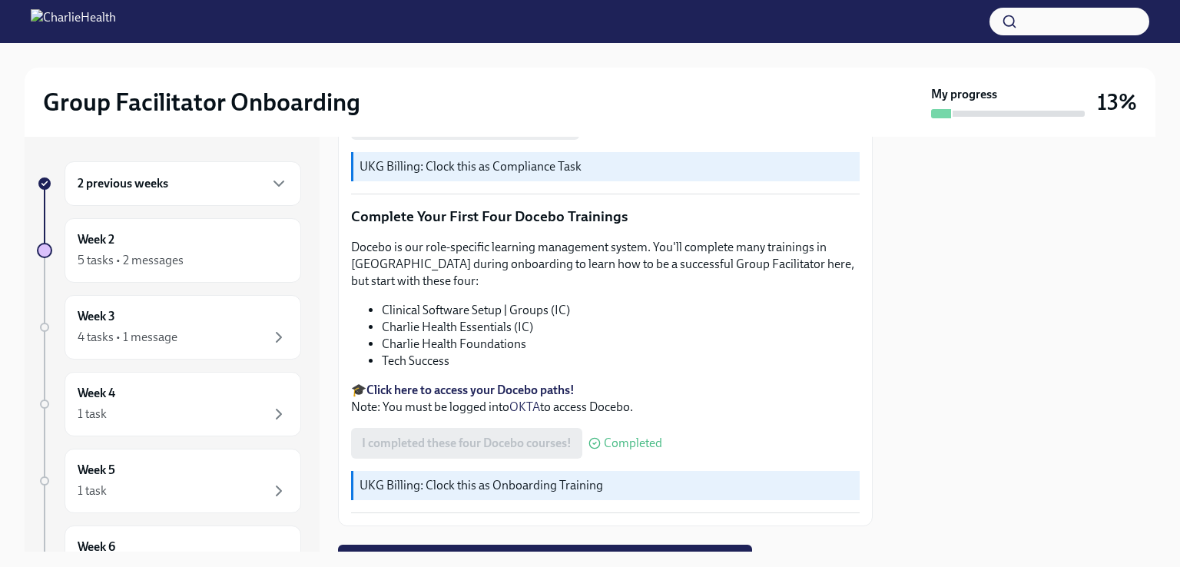
scroll to position [2050, 0]
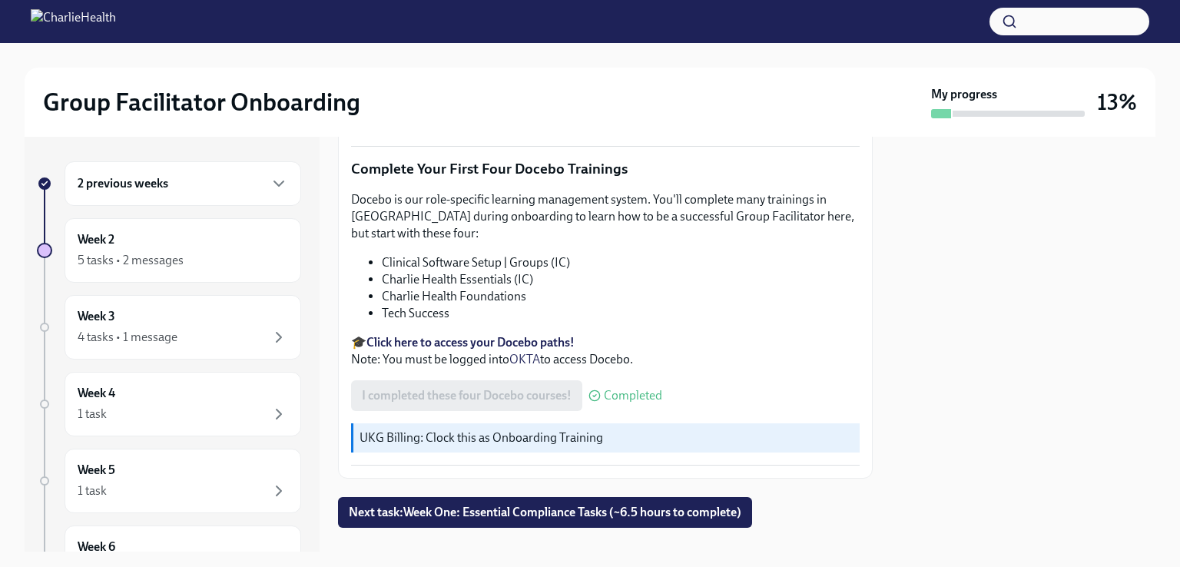
click at [532, 505] on span "Next task : Week One: Essential Compliance Tasks (~6.5 hours to complete)" at bounding box center [545, 512] width 393 height 15
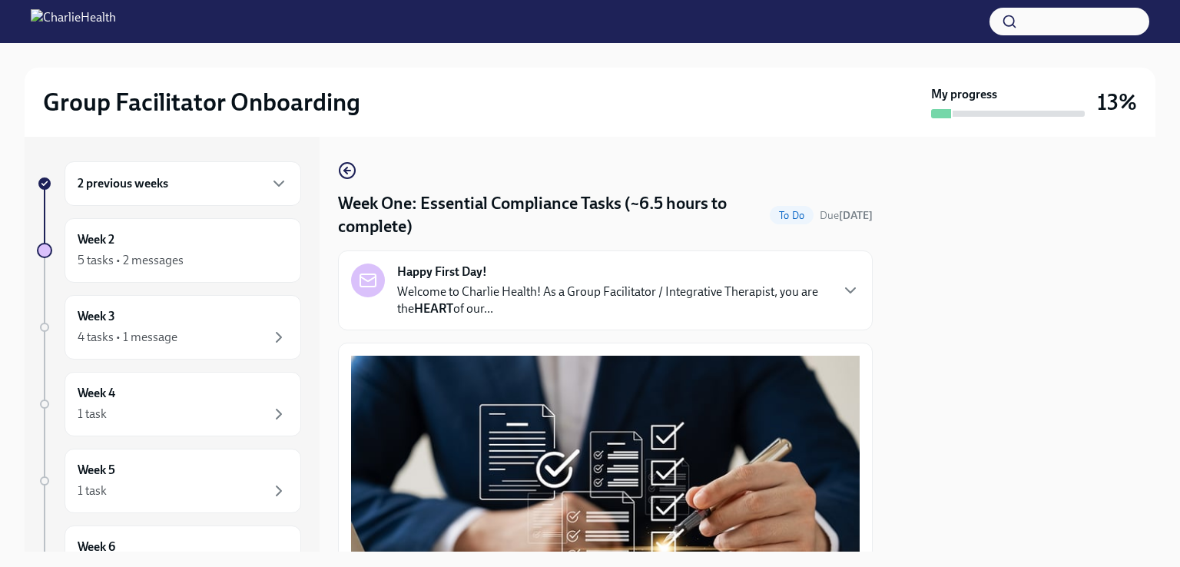
click at [841, 294] on icon "button" at bounding box center [850, 290] width 18 height 18
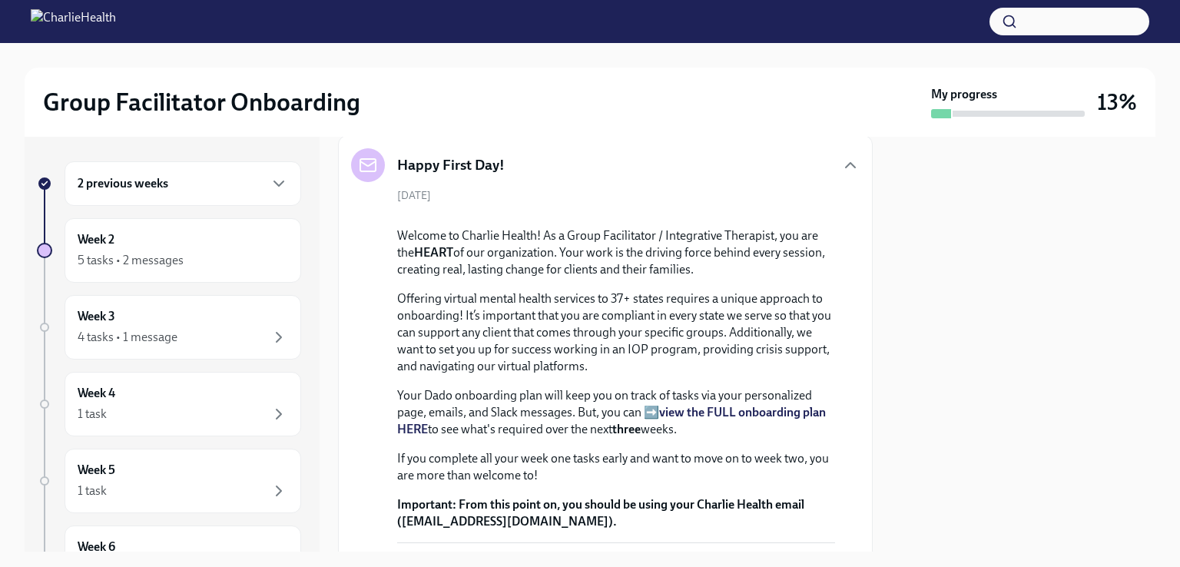
scroll to position [313, 0]
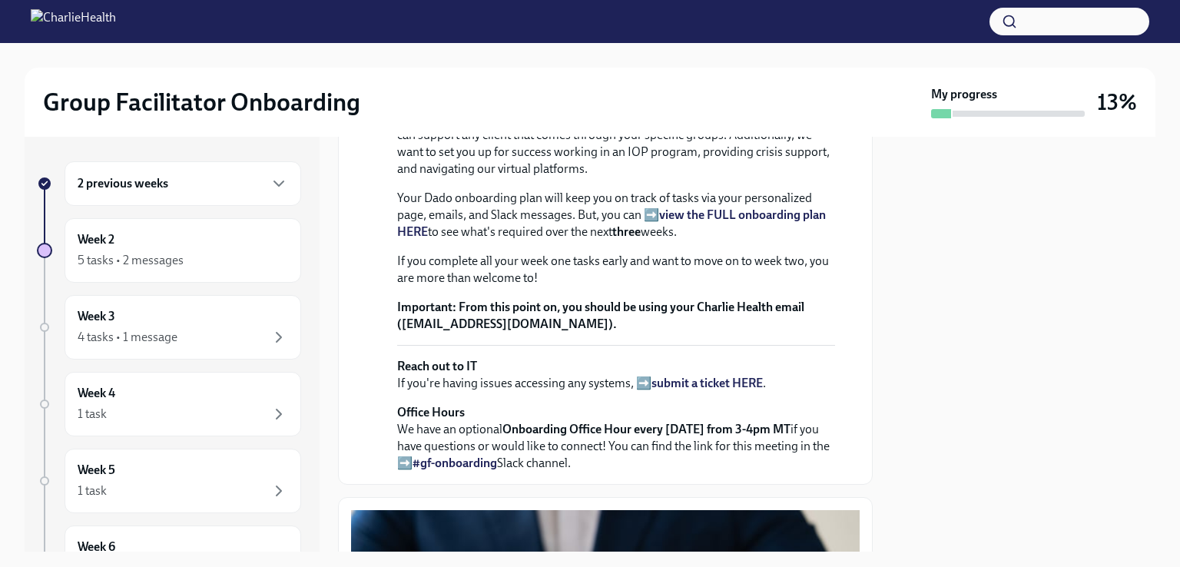
click at [768, 239] on strong "view the FULL onboarding plan HERE" at bounding box center [611, 223] width 429 height 32
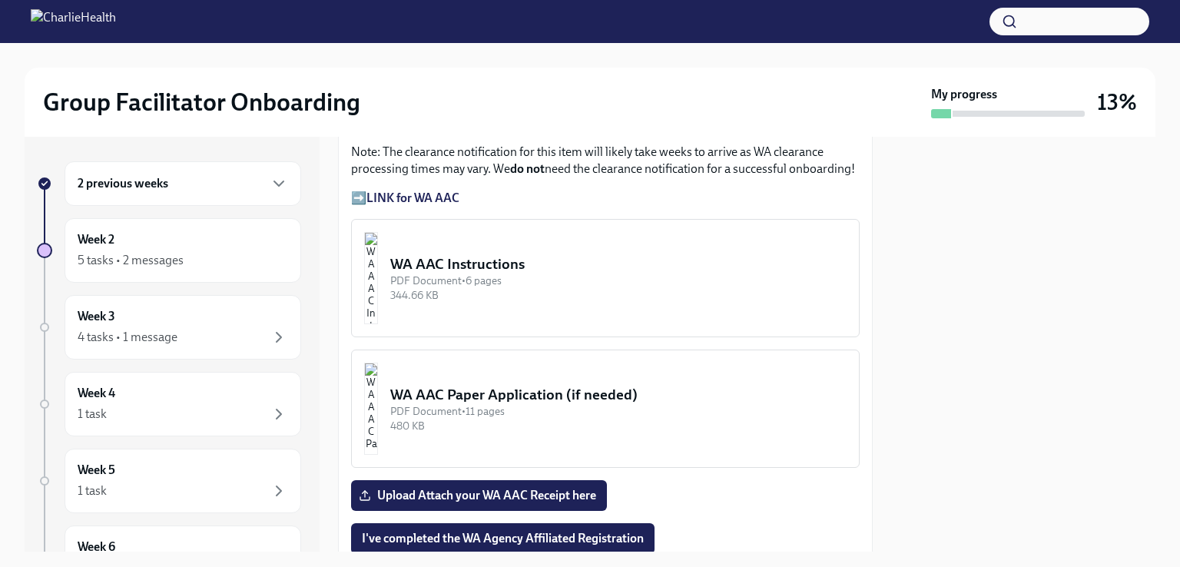
scroll to position [1817, 0]
click at [423, 204] on strong "LINK for WA AAC" at bounding box center [413, 197] width 93 height 15
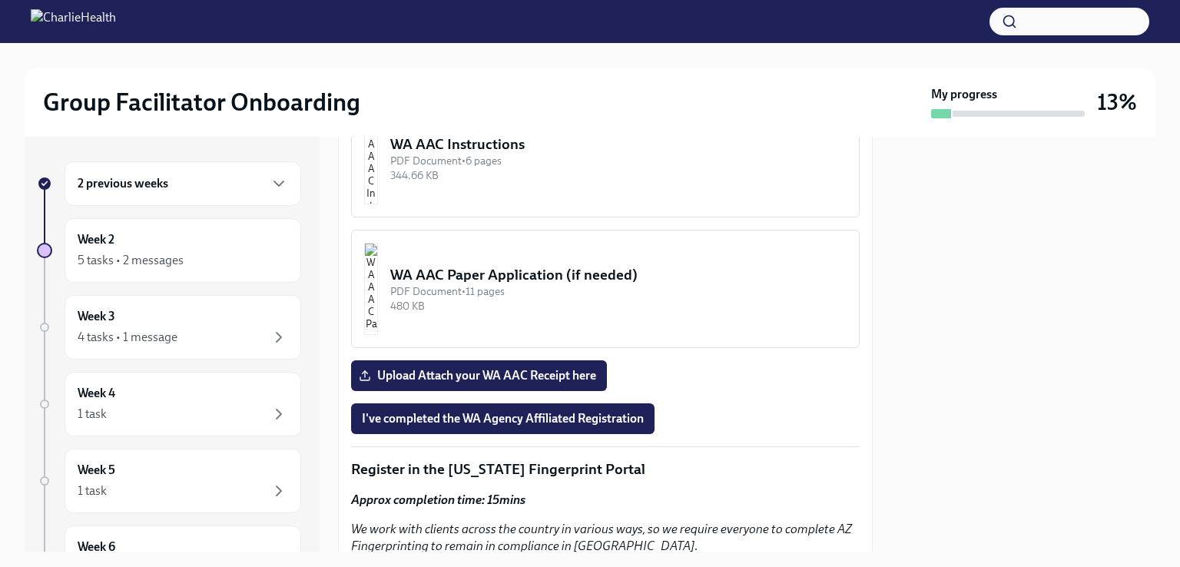
scroll to position [1935, 0]
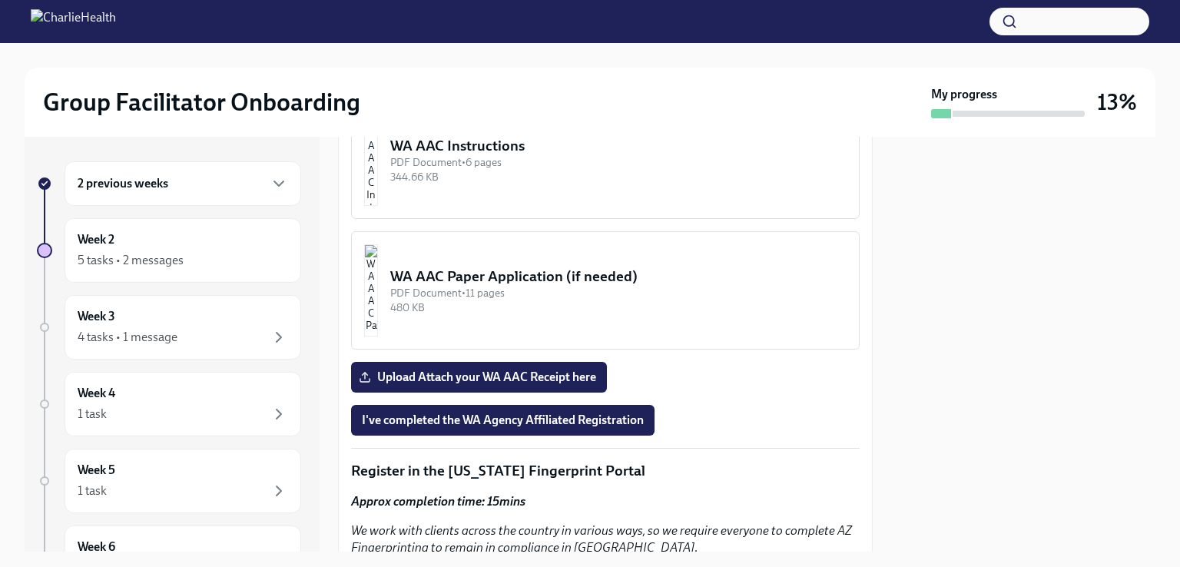
click at [551, 156] on div "WA AAC Instructions" at bounding box center [618, 146] width 456 height 20
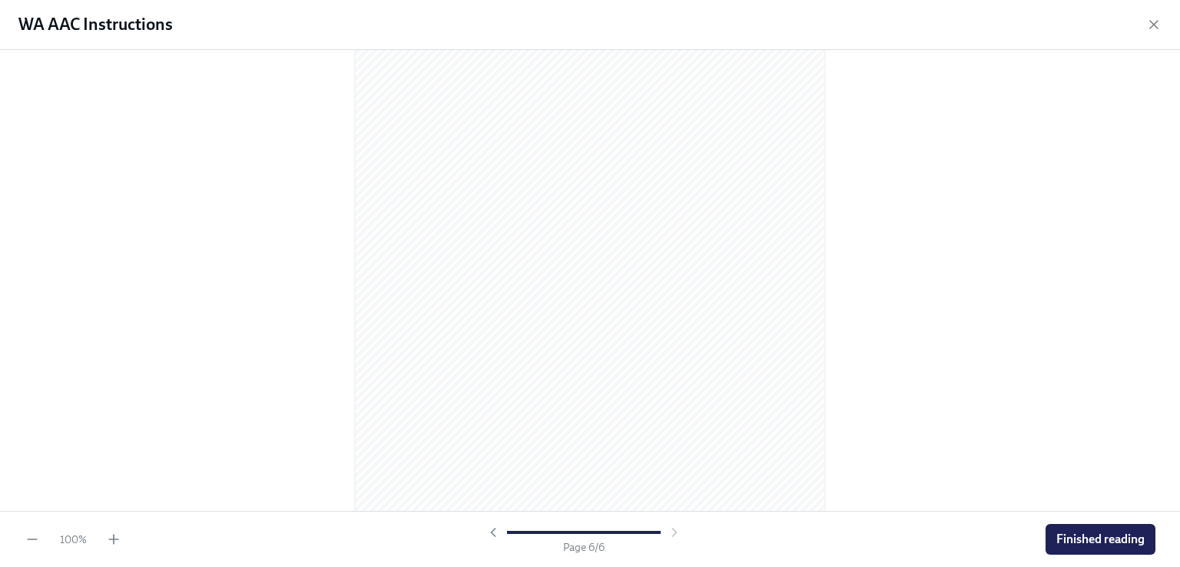
scroll to position [3215, 0]
click at [1066, 536] on span "Finished reading" at bounding box center [1101, 539] width 88 height 15
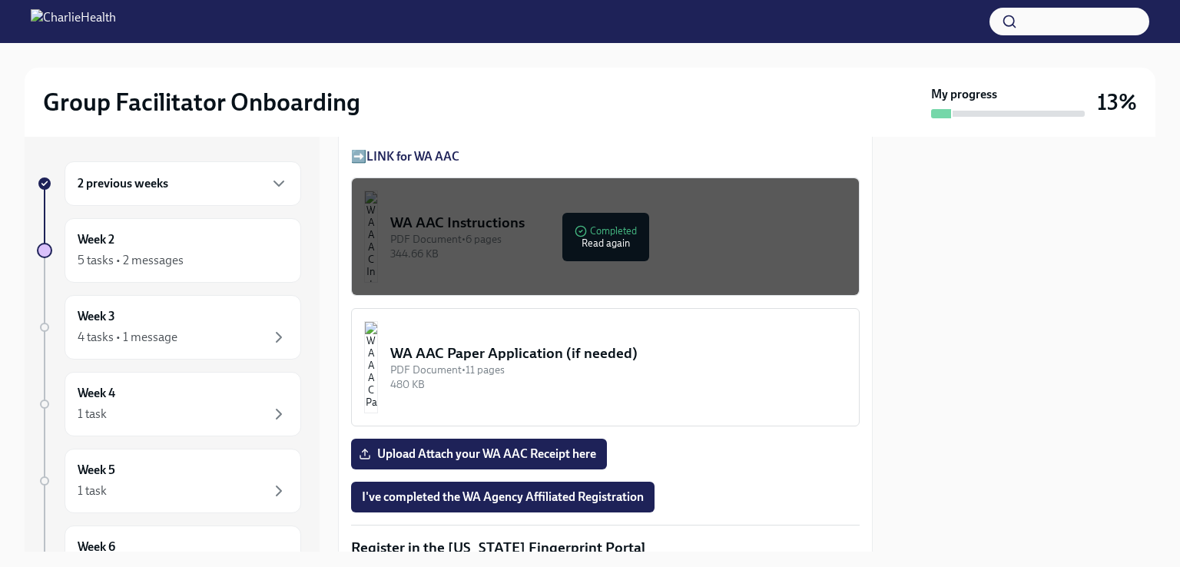
scroll to position [1622, 0]
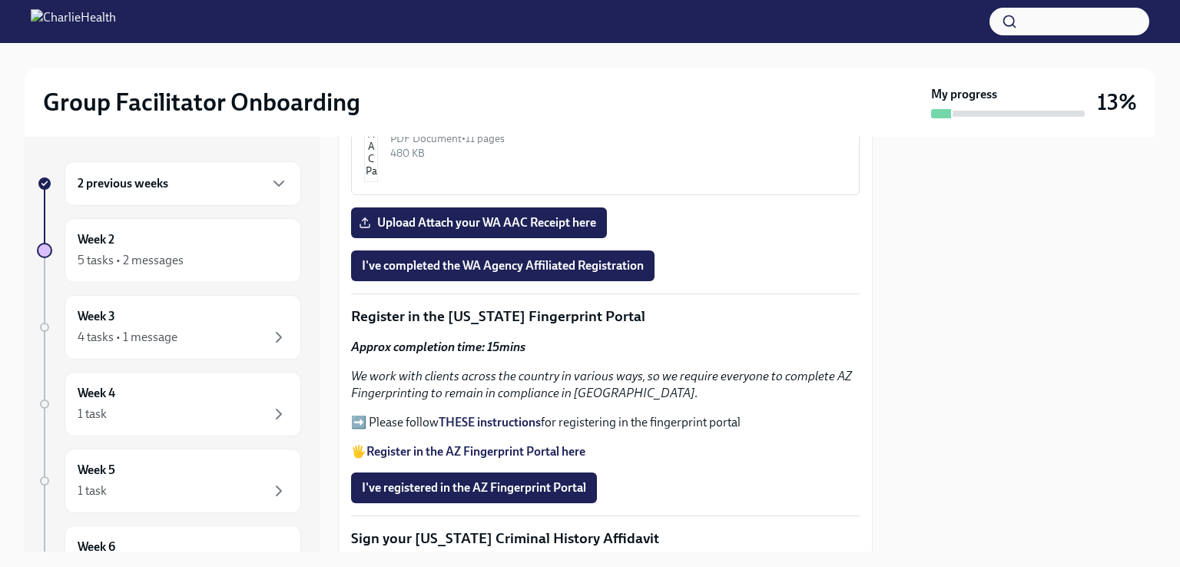
click at [533, 258] on span "I've completed the WA Agency Affiliated Registration" at bounding box center [503, 265] width 282 height 15
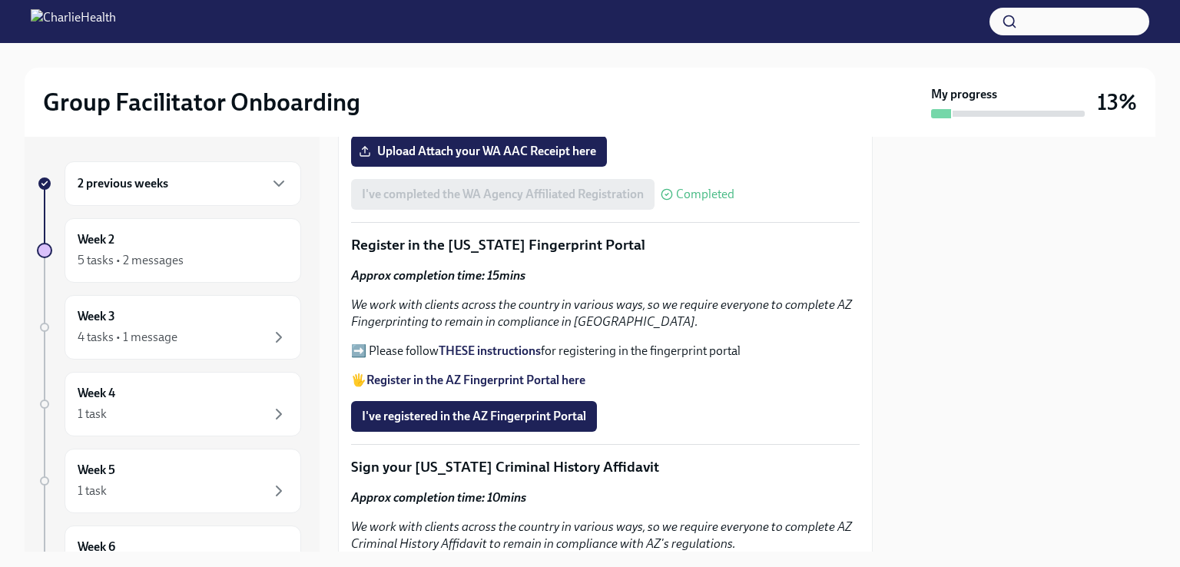
scroll to position [1736, 0]
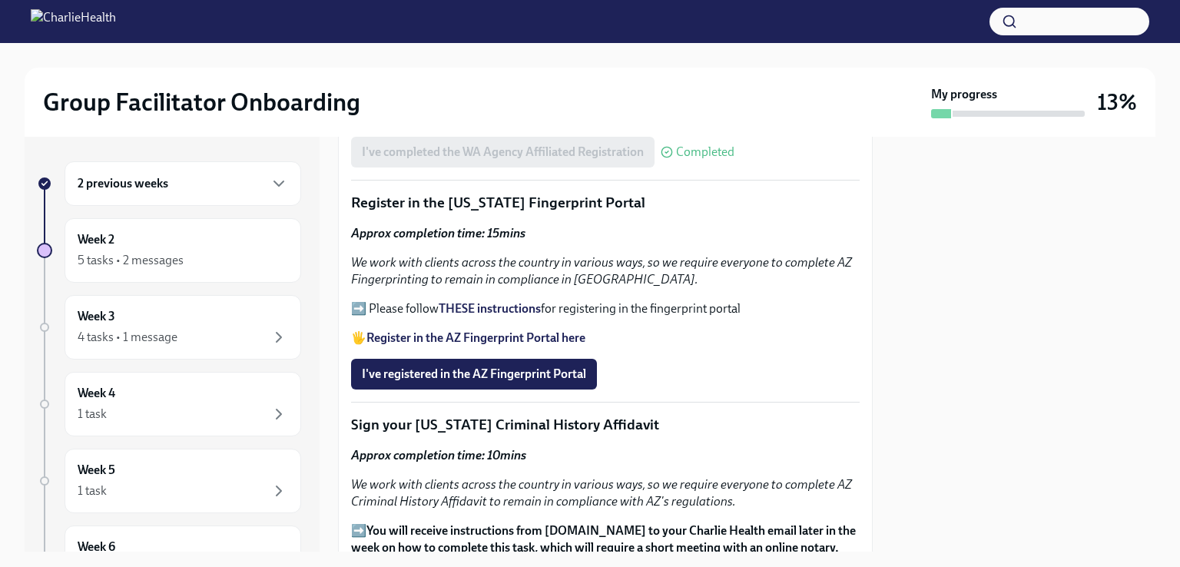
click at [489, 330] on strong "Register in the AZ Fingerprint Portal here" at bounding box center [476, 337] width 219 height 15
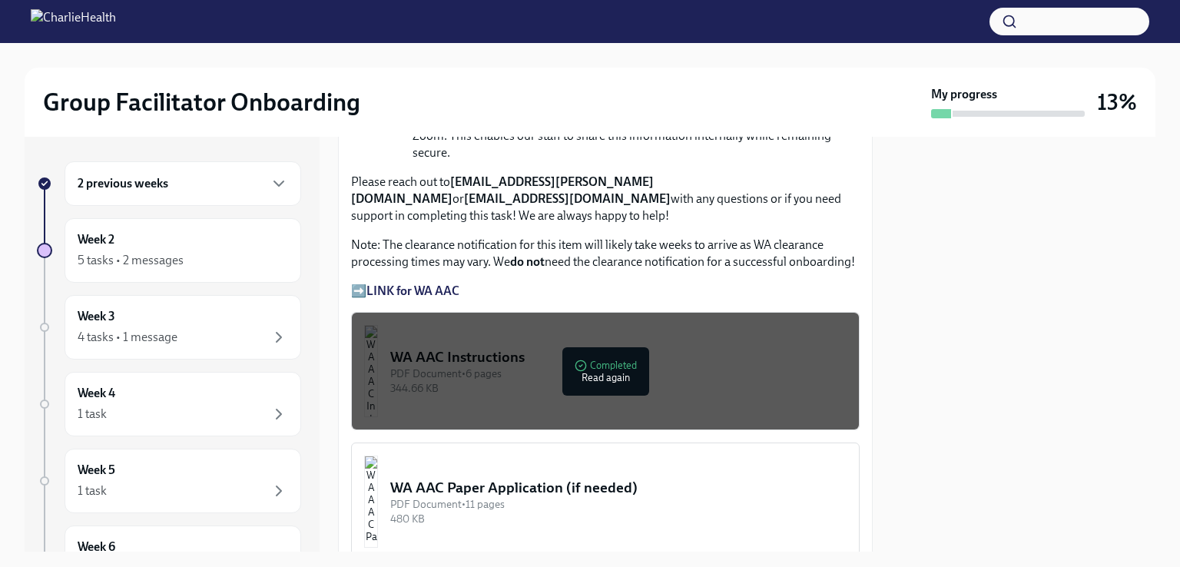
scroll to position [1256, 0]
click at [486, 382] on div "344.66 KB" at bounding box center [618, 389] width 456 height 15
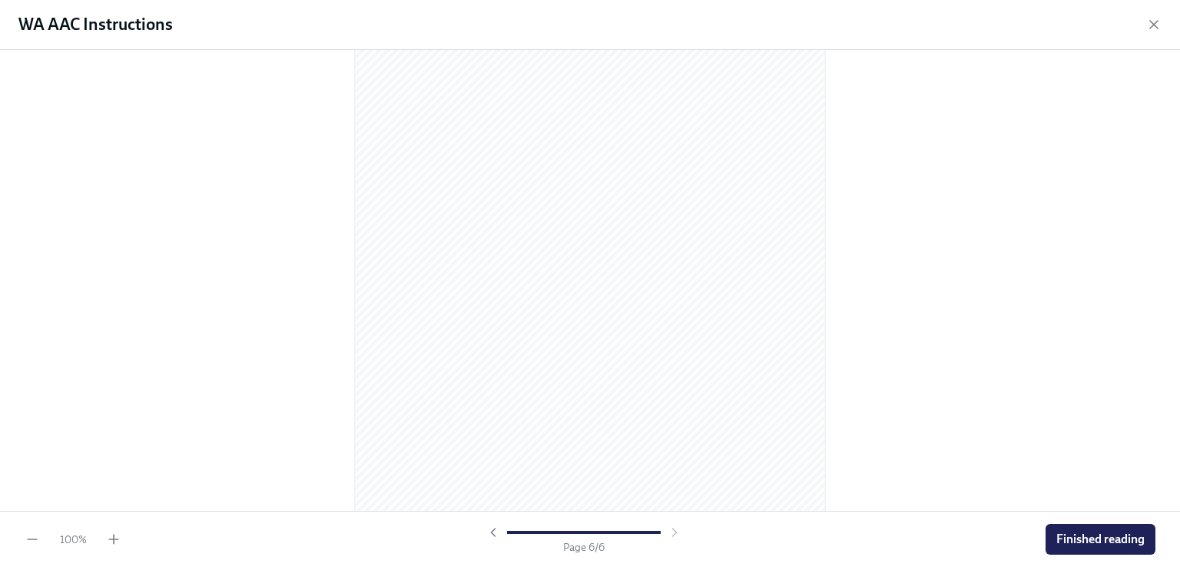
scroll to position [3283, 0]
click at [1133, 540] on span "Finished reading" at bounding box center [1101, 539] width 88 height 15
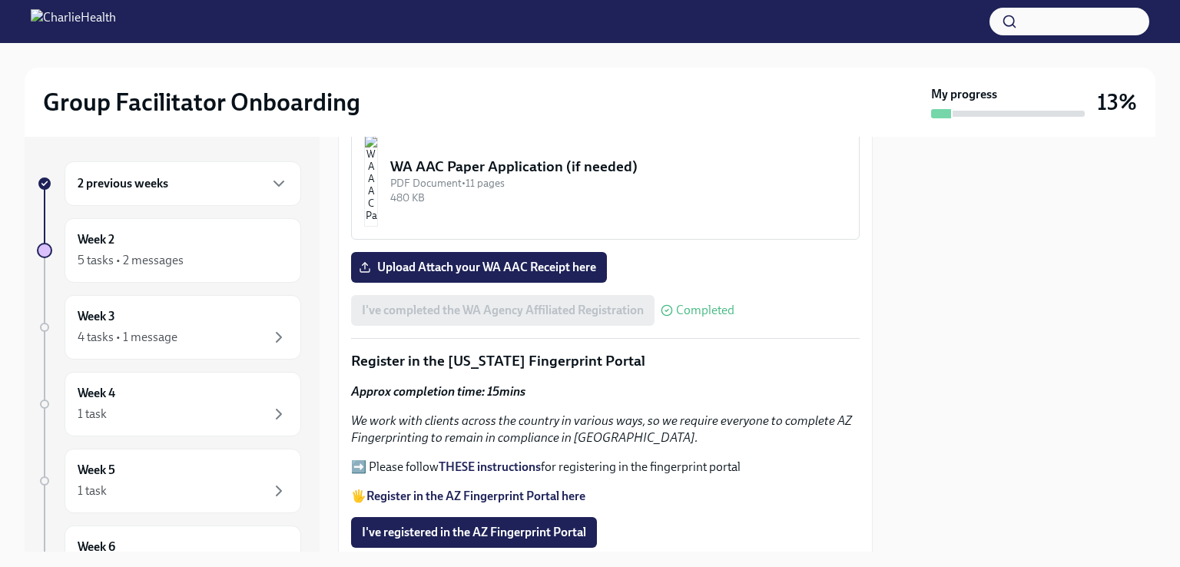
scroll to position [1689, 0]
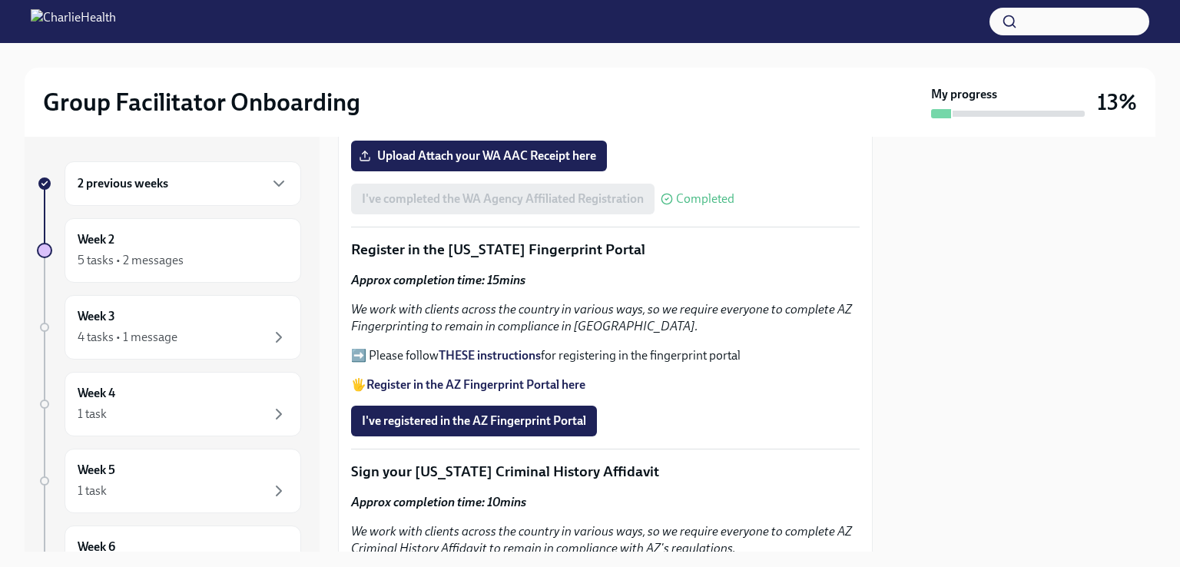
click at [174, 259] on div "5 tasks • 2 messages" at bounding box center [131, 260] width 106 height 17
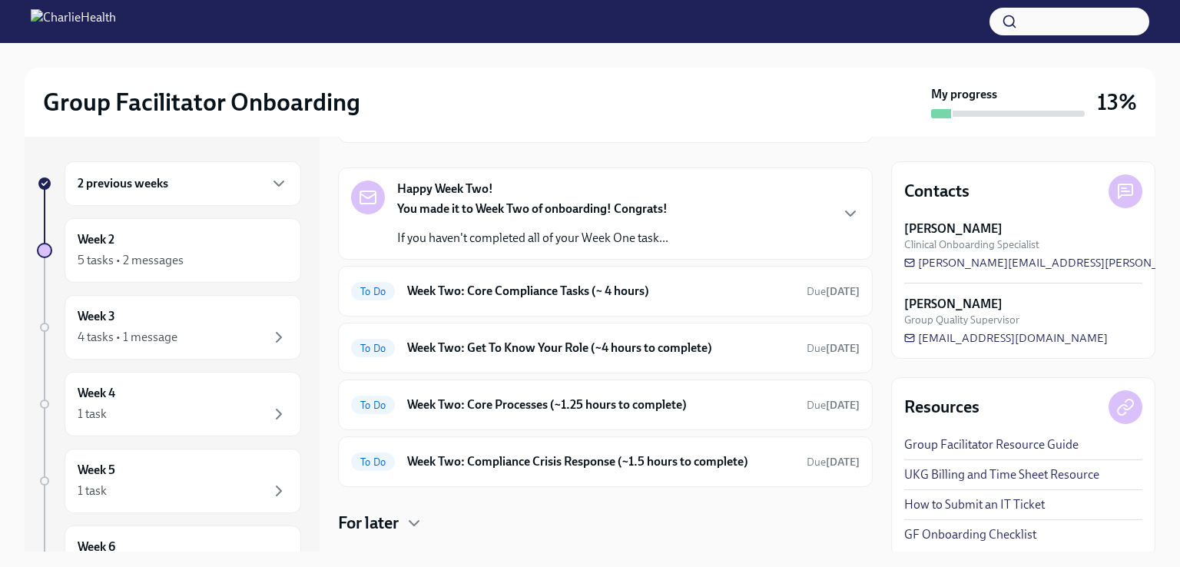
scroll to position [160, 0]
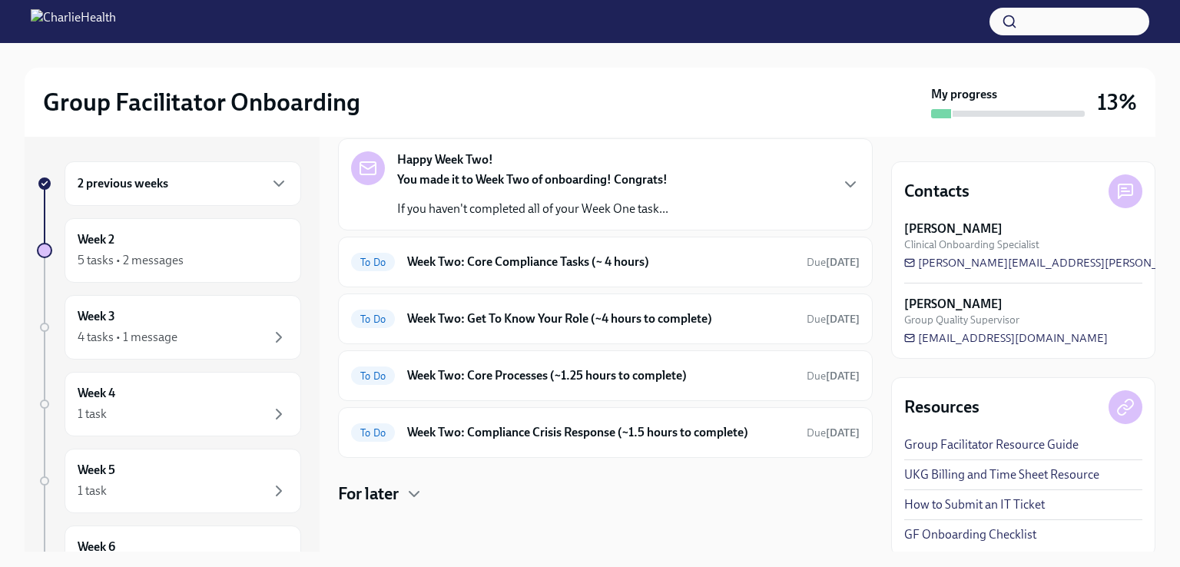
click at [678, 185] on div "Happy Week Two! You made it to Week Two of onboarding! Congrats! If you haven't…" at bounding box center [605, 184] width 509 height 66
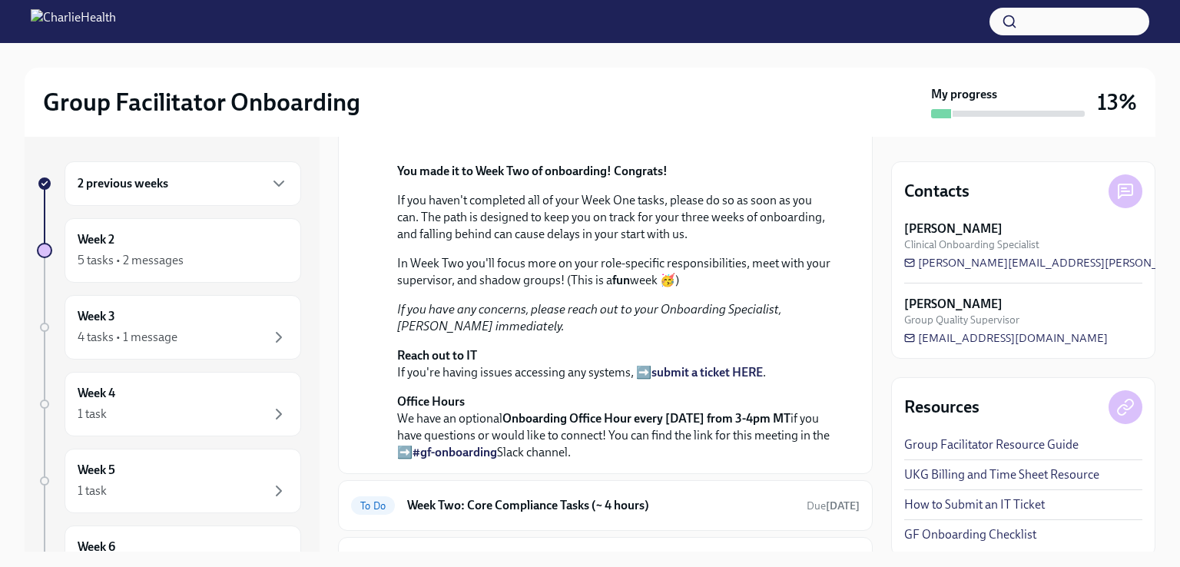
scroll to position [121, 0]
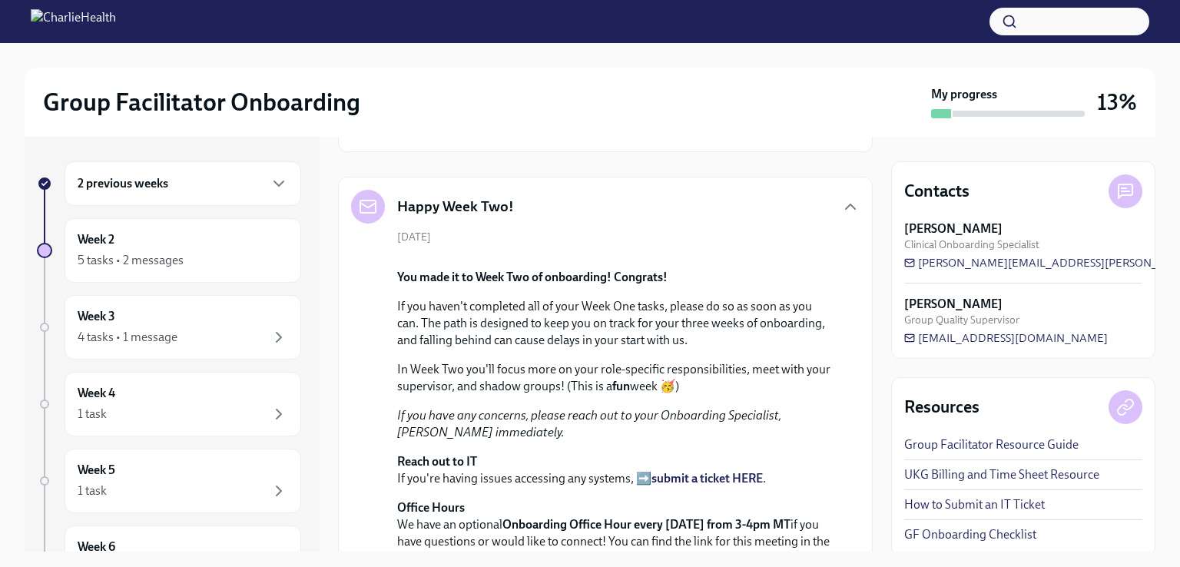
click at [231, 195] on div "2 previous weeks" at bounding box center [183, 183] width 237 height 45
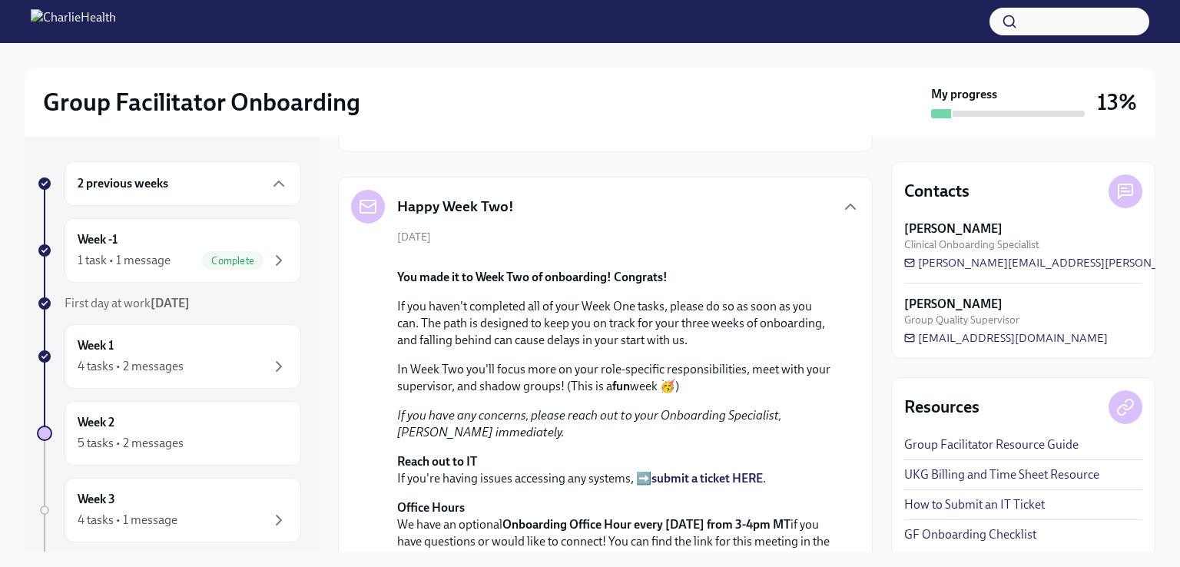
click at [213, 241] on div "Week -1 1 task • 1 message Complete" at bounding box center [183, 250] width 211 height 38
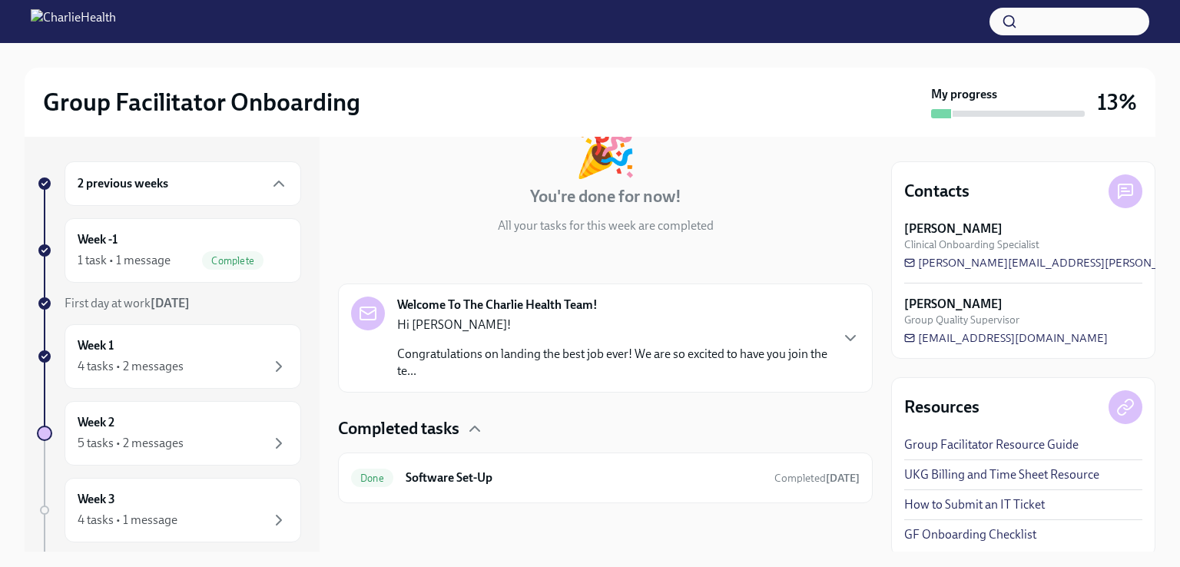
click at [246, 360] on div "4 tasks • 2 messages" at bounding box center [183, 366] width 211 height 18
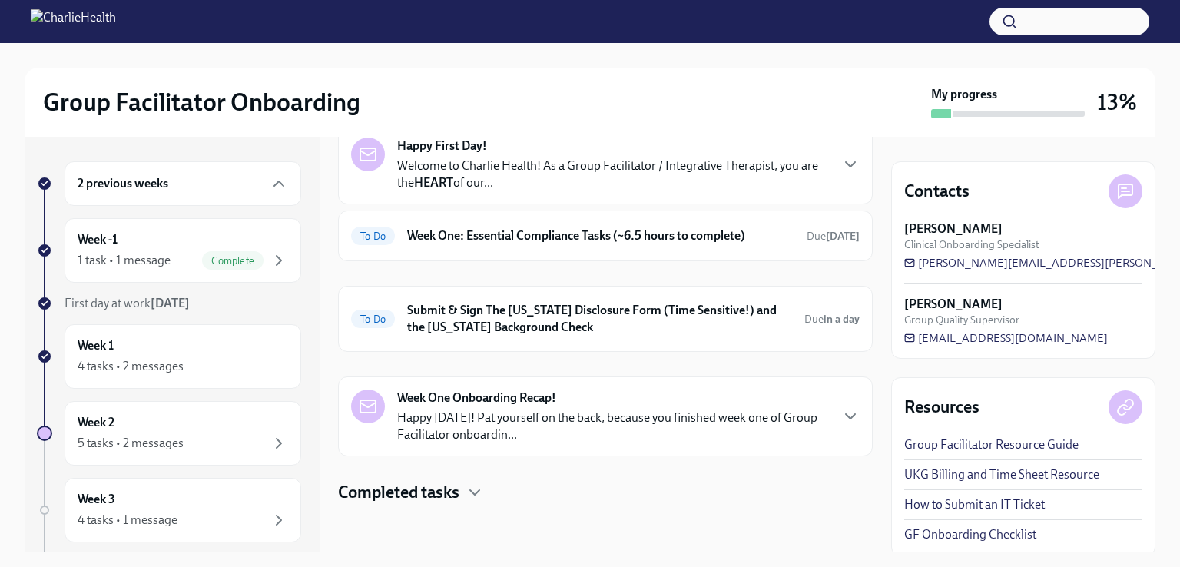
click at [584, 224] on div "To Do Week One: Essential Compliance Tasks (~6.5 hours to complete) Due [DATE]" at bounding box center [605, 236] width 509 height 25
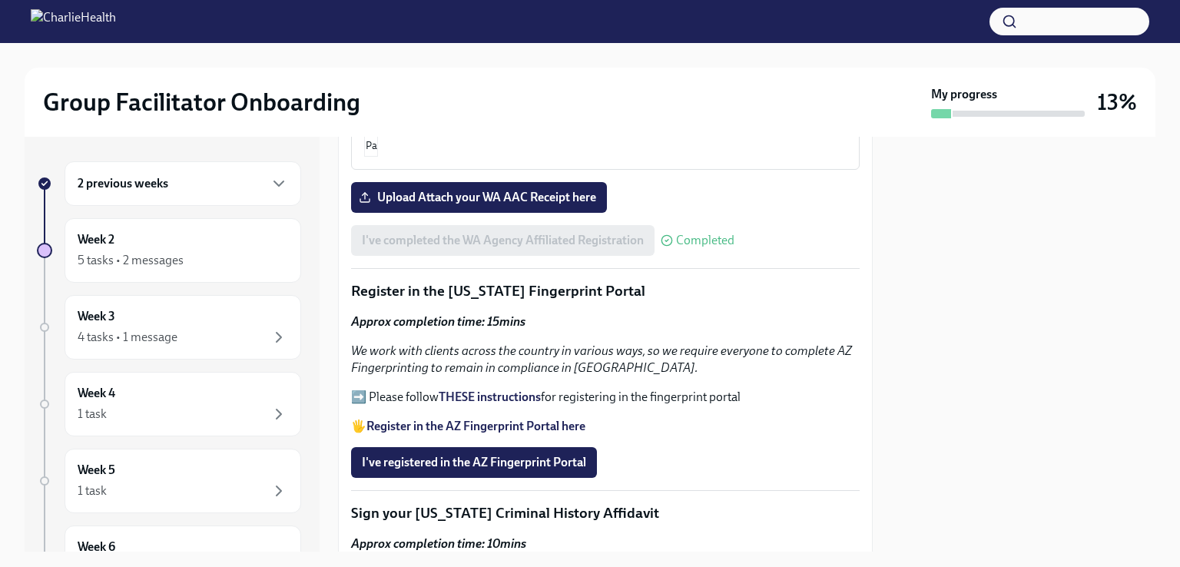
scroll to position [1689, 0]
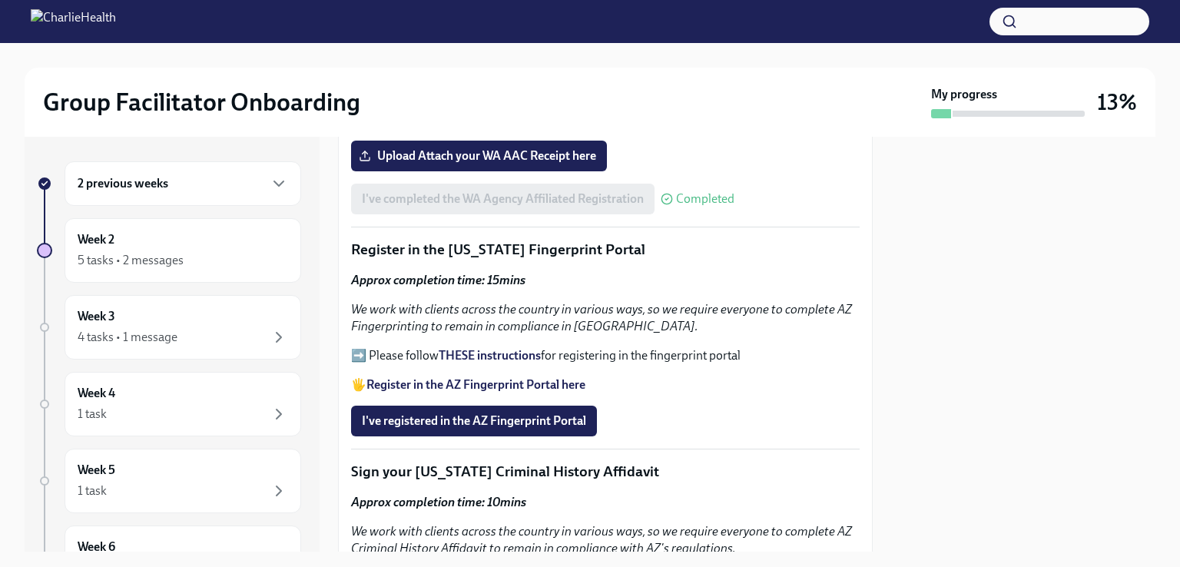
click at [508, 348] on strong "THESE instructions" at bounding box center [490, 355] width 102 height 15
click at [481, 406] on button "I've registered in the AZ Fingerprint Portal" at bounding box center [474, 421] width 246 height 31
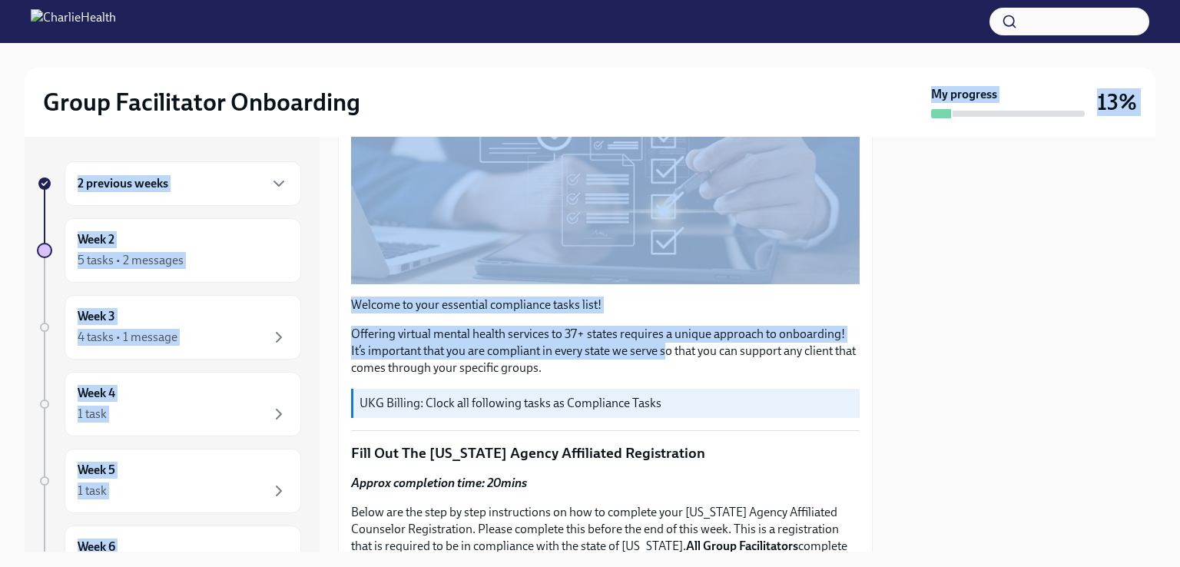
scroll to position [0, 0]
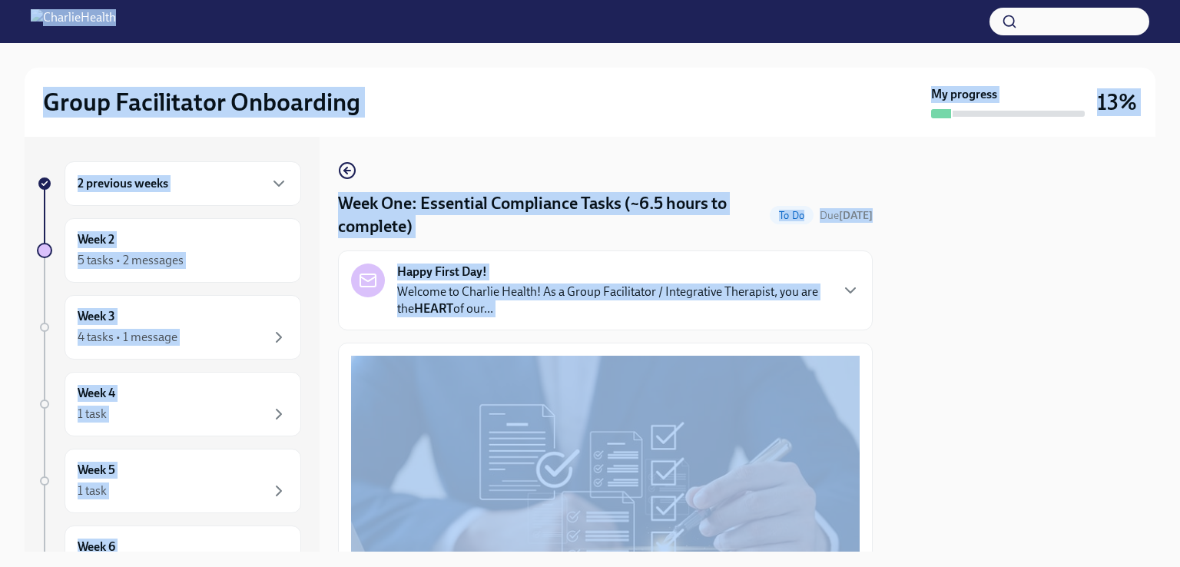
drag, startPoint x: 665, startPoint y: 345, endPoint x: 576, endPoint y: 402, distance: 105.7
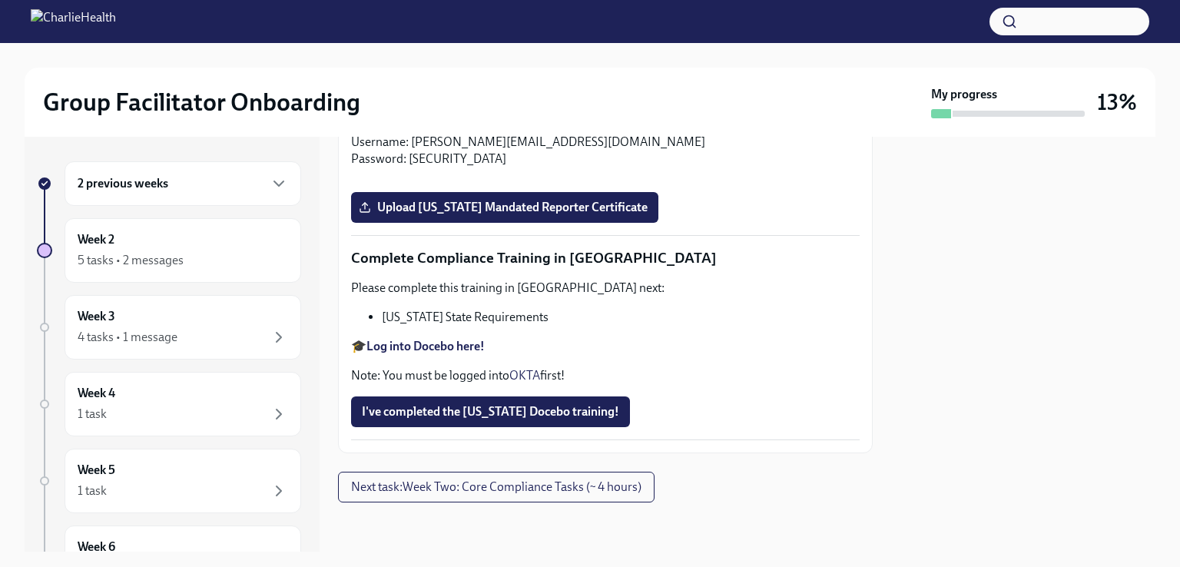
scroll to position [3390, 0]
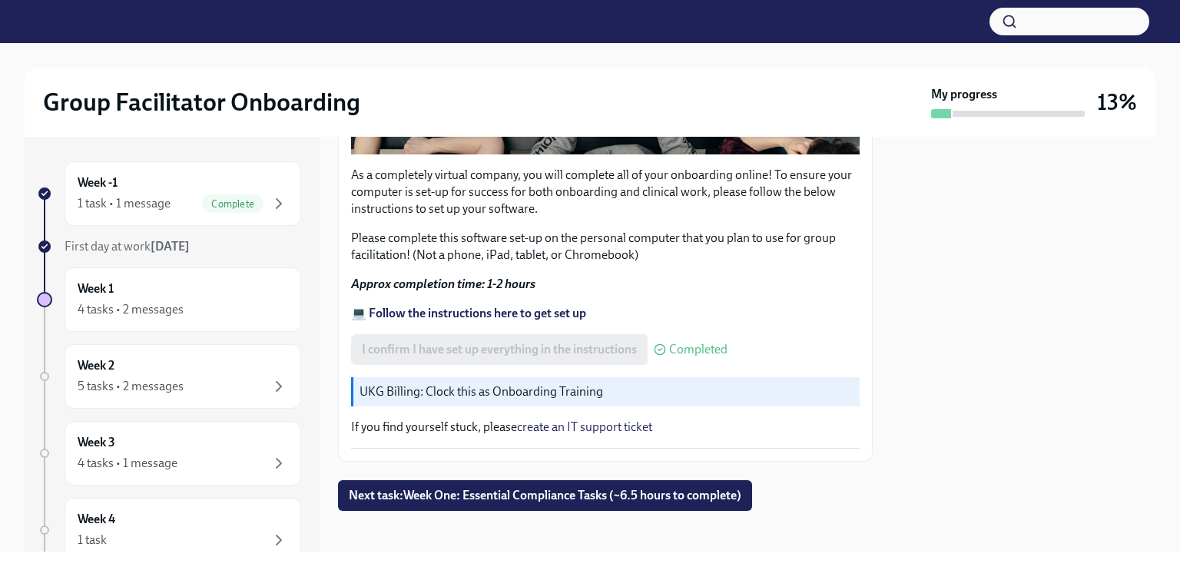
scroll to position [509, 0]
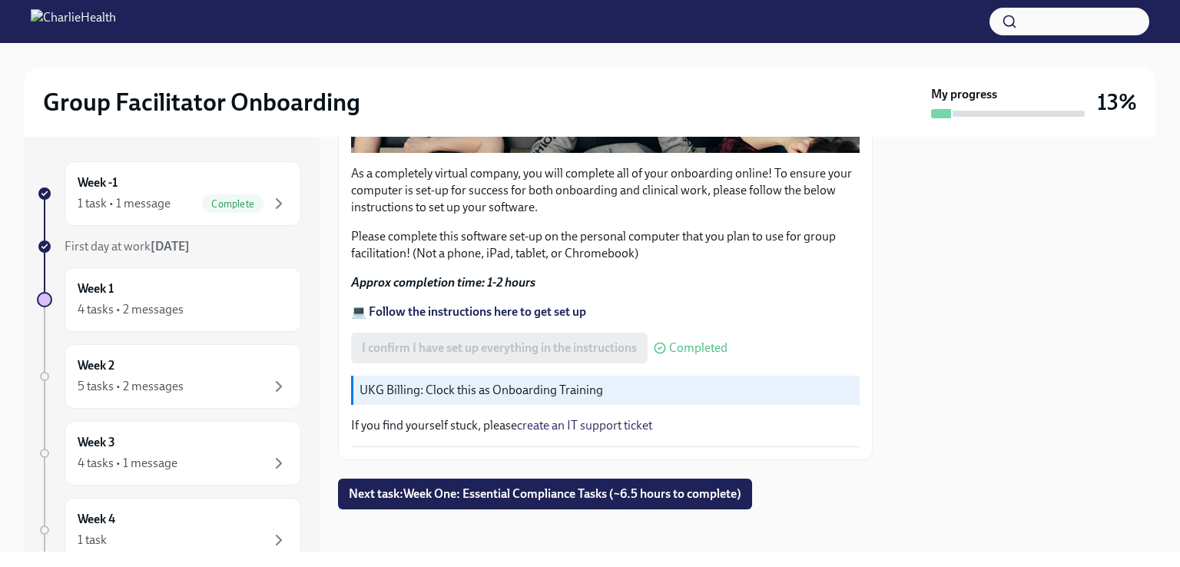
click at [177, 299] on div "Week 1 4 tasks • 2 messages" at bounding box center [183, 299] width 211 height 38
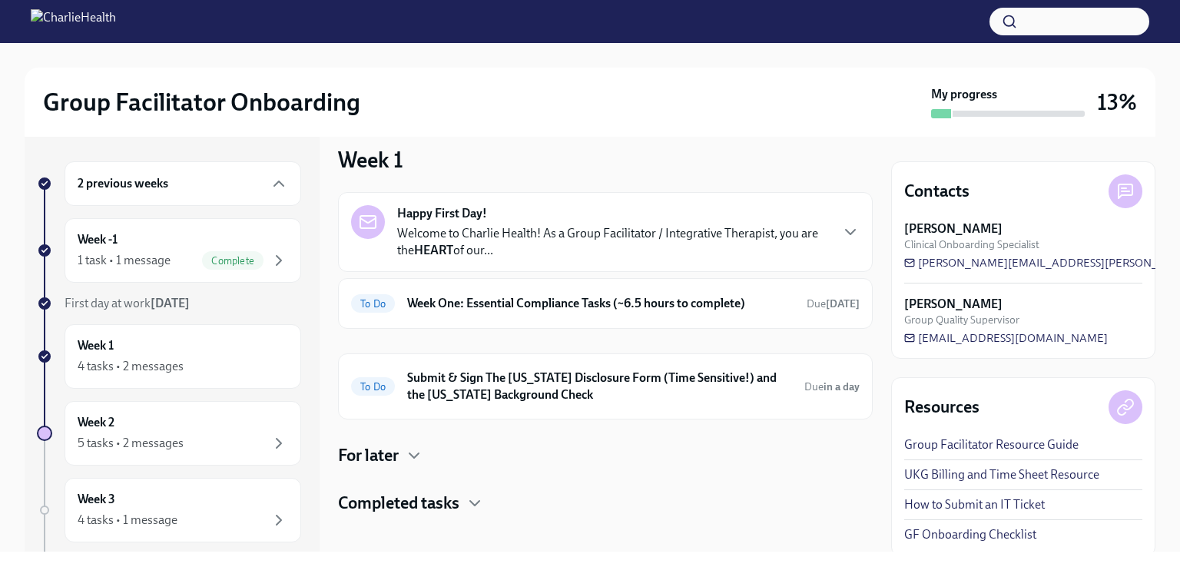
scroll to position [27, 0]
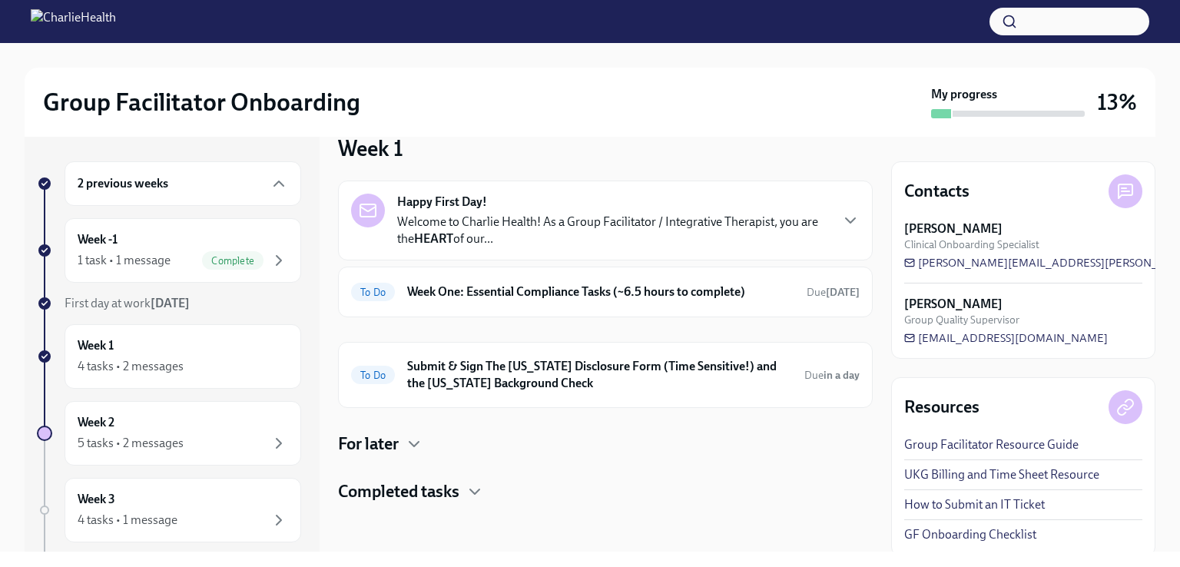
click at [516, 291] on h6 "Week One: Essential Compliance Tasks (~6.5 hours to complete)" at bounding box center [600, 292] width 387 height 17
